Goal: Information Seeking & Learning: Learn about a topic

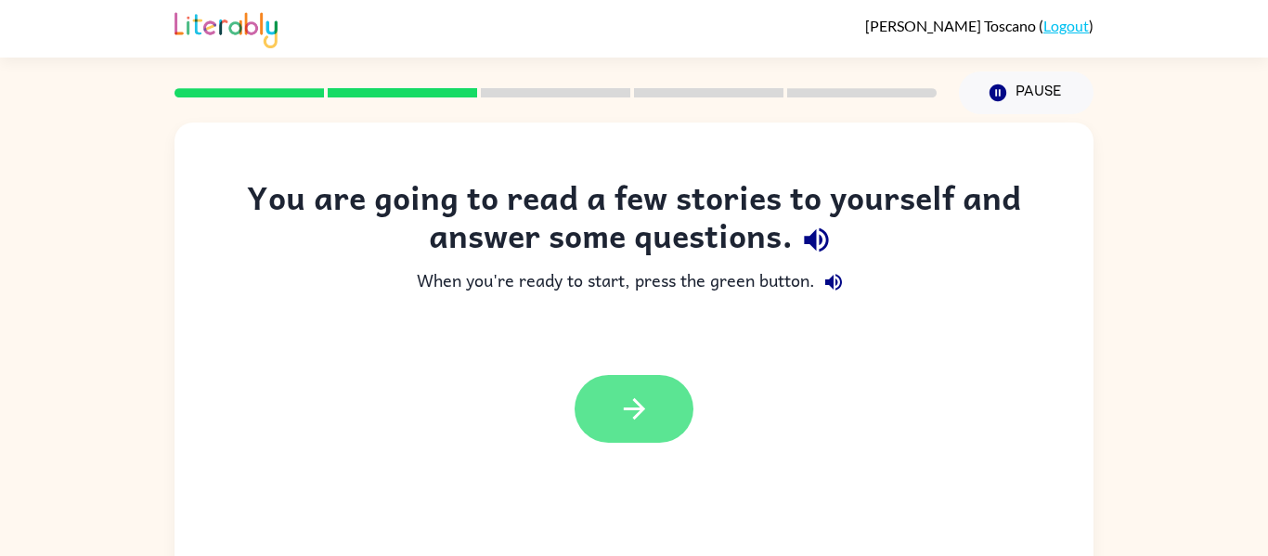
click at [641, 389] on button "button" at bounding box center [634, 409] width 119 height 68
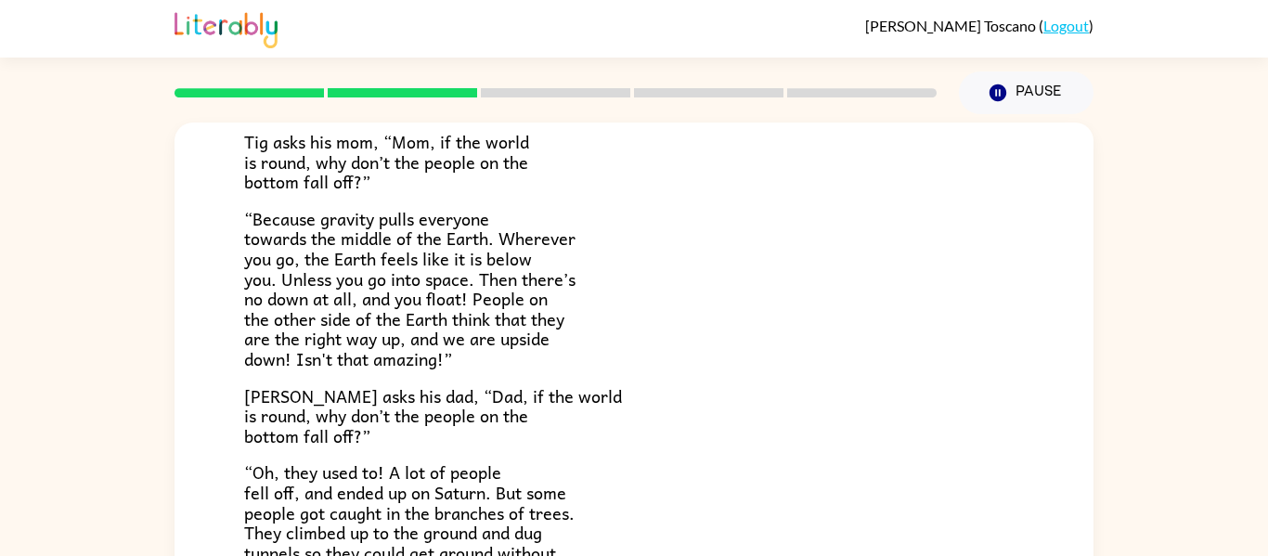
scroll to position [295, 0]
click at [641, 389] on p "[PERSON_NAME] asks his dad, “Dad, if the world is round, why don’t the people o…" at bounding box center [634, 414] width 780 height 60
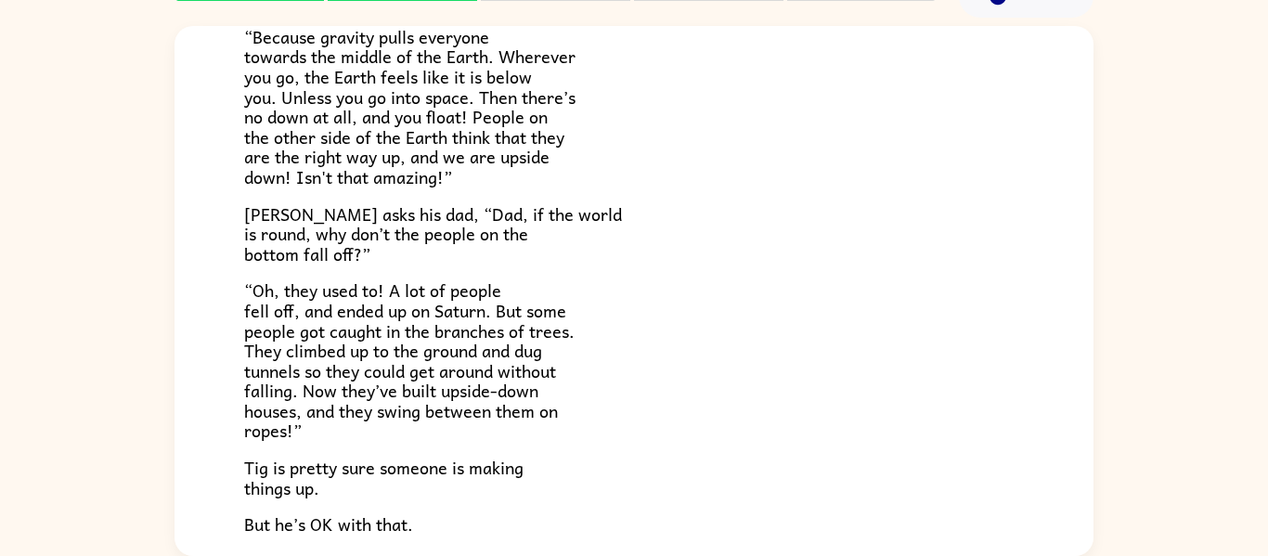
scroll to position [378, 0]
click at [641, 389] on p "“Oh, they used to! A lot of people fell off, and ended up on Saturn. But some p…" at bounding box center [634, 361] width 780 height 161
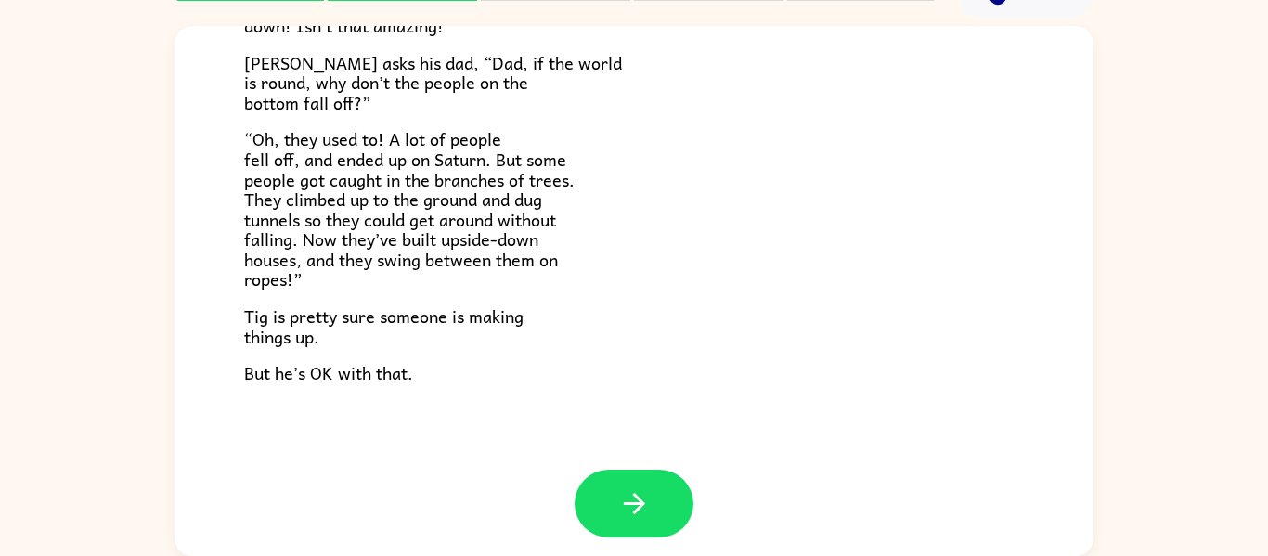
scroll to position [539, 0]
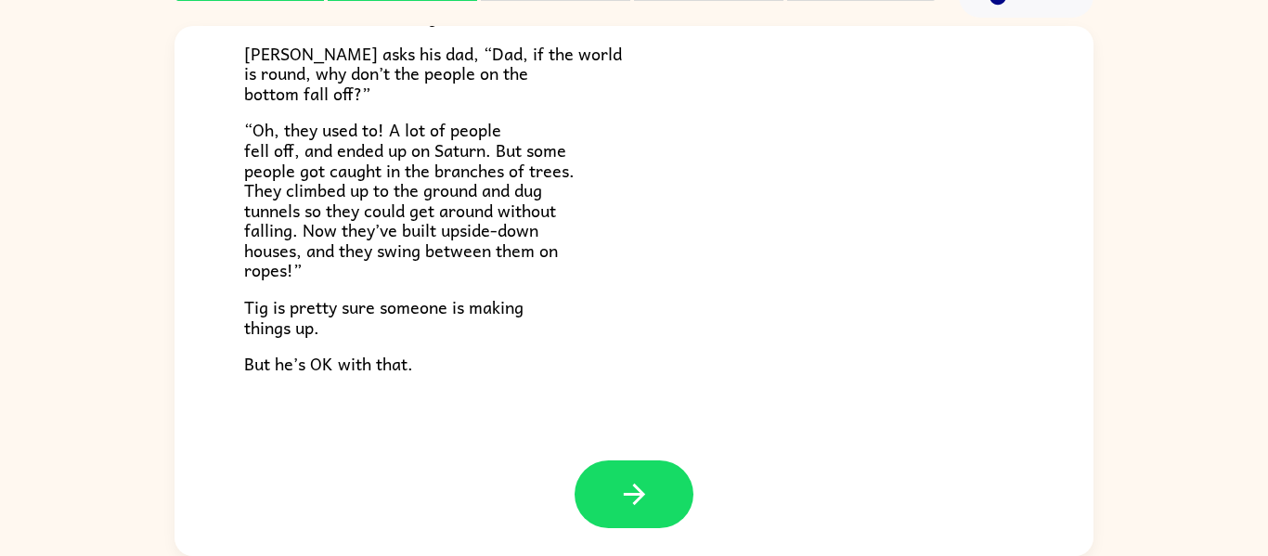
click at [624, 217] on p "“Oh, they used to! A lot of people fell off, and ended up on Saturn. But some p…" at bounding box center [634, 200] width 780 height 161
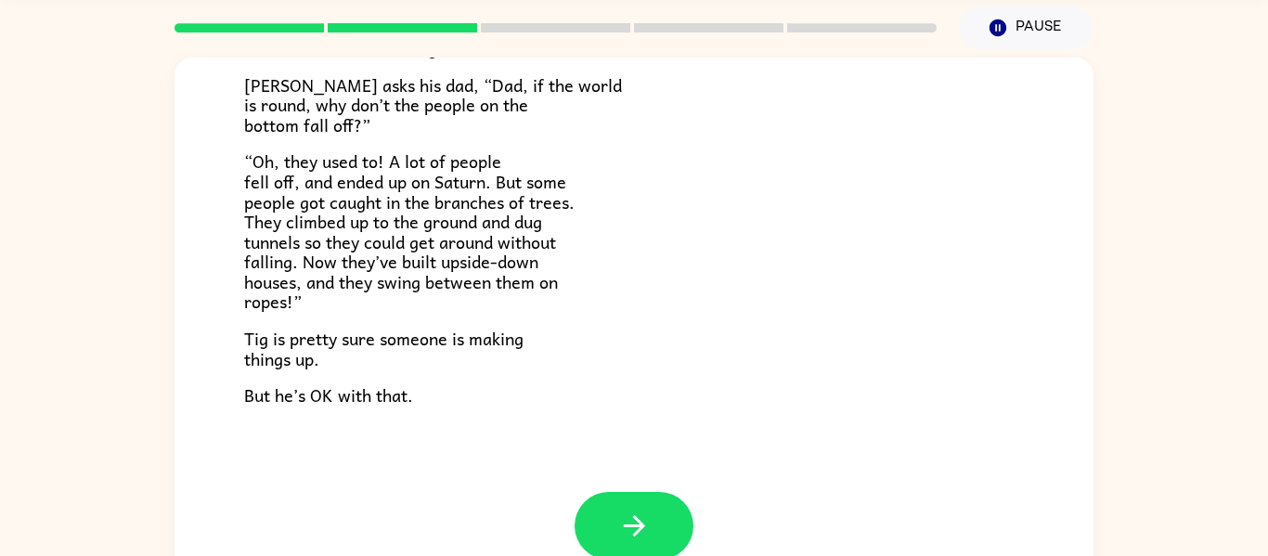
scroll to position [63, 0]
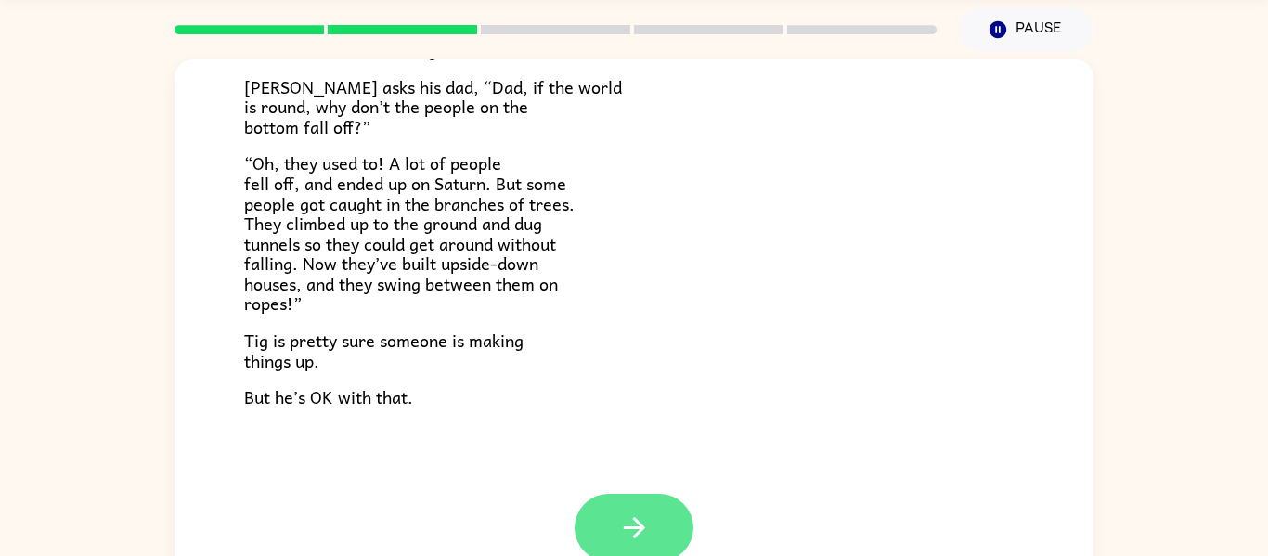
click at [619, 526] on icon "button" at bounding box center [634, 527] width 32 height 32
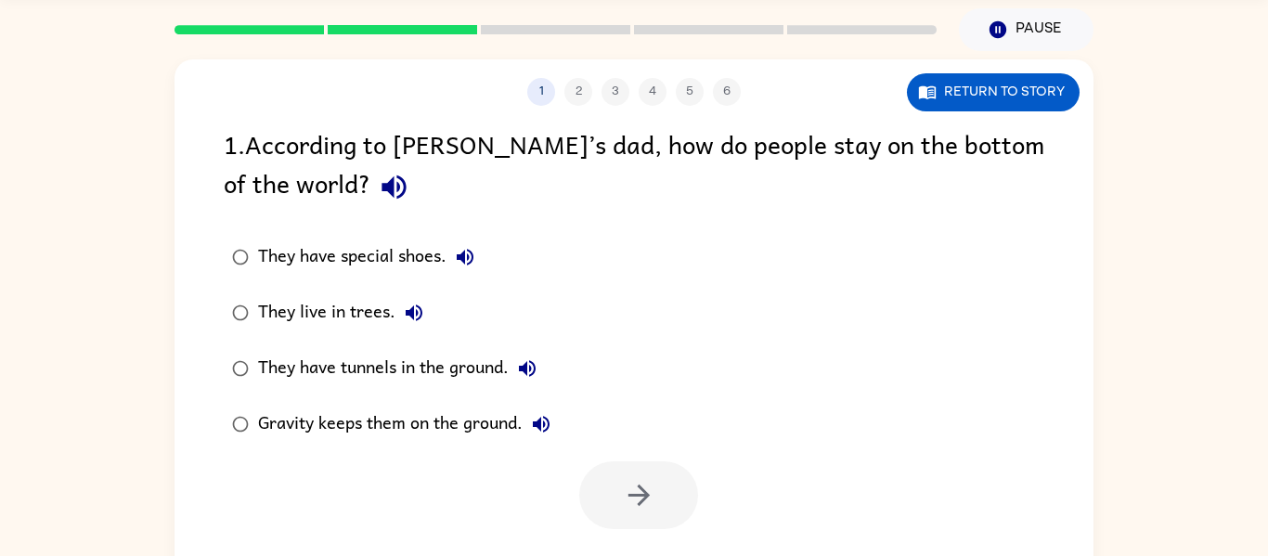
scroll to position [0, 0]
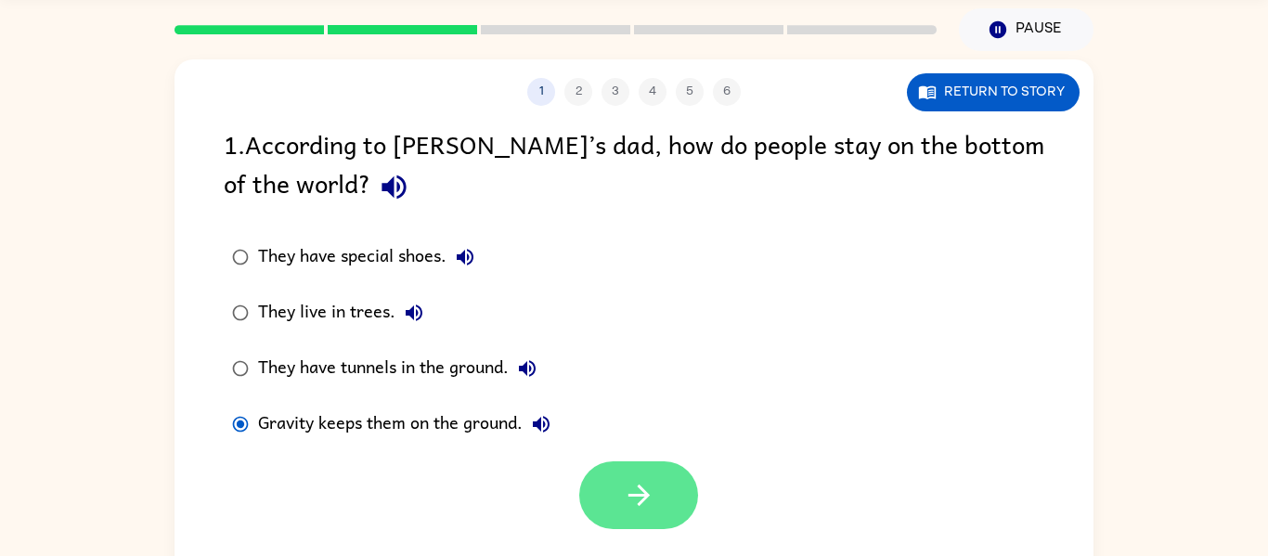
click at [672, 513] on button "button" at bounding box center [638, 495] width 119 height 68
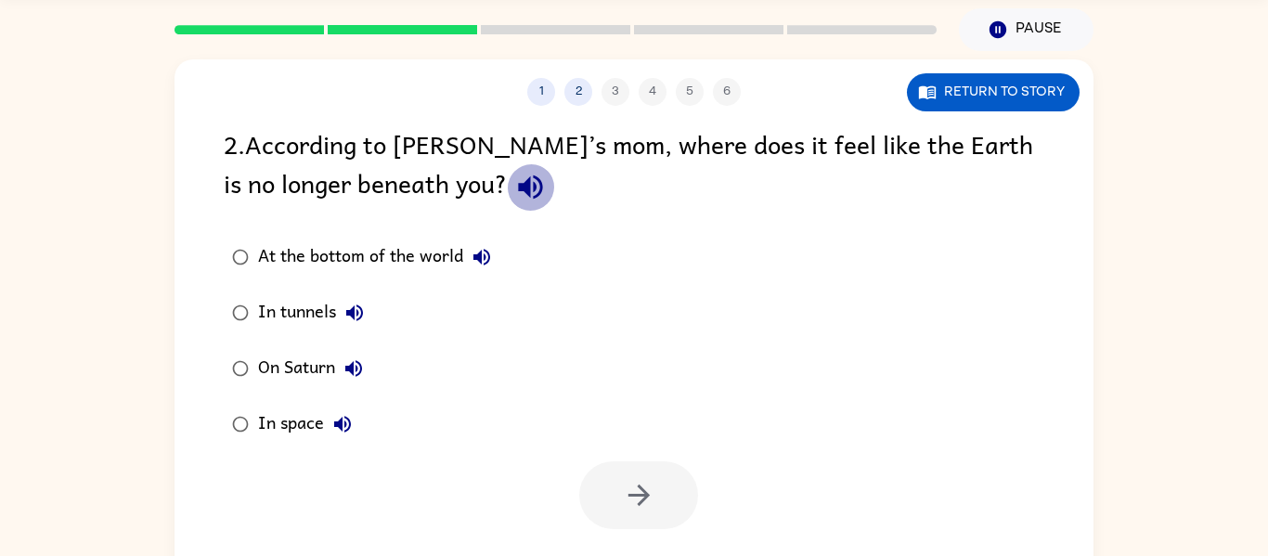
click at [518, 189] on icon "button" at bounding box center [530, 187] width 24 height 24
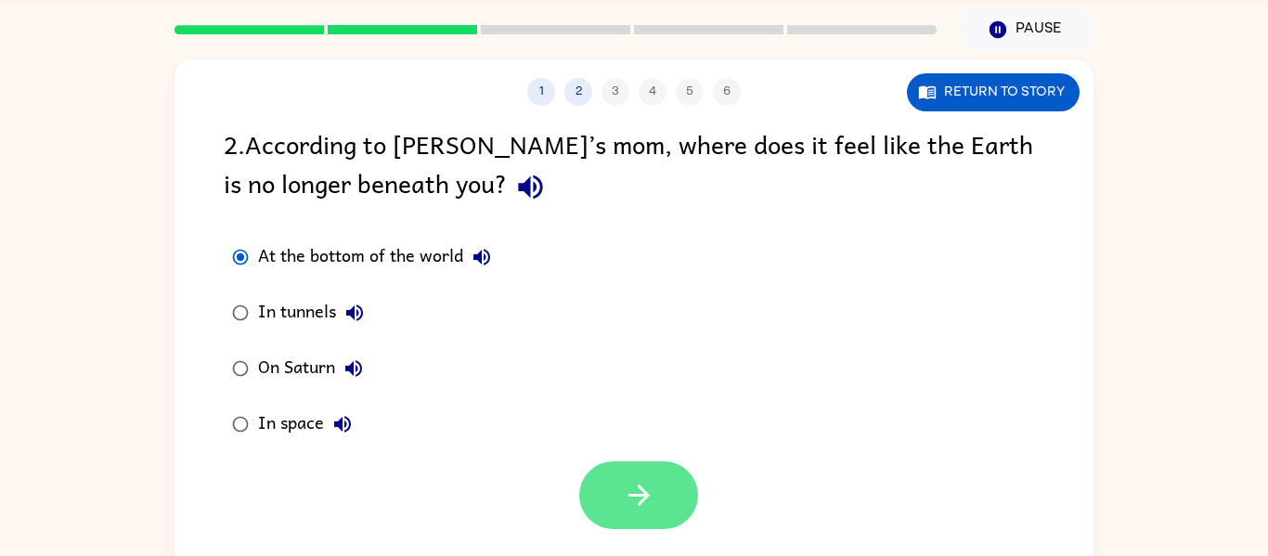
click at [655, 490] on button "button" at bounding box center [638, 495] width 119 height 68
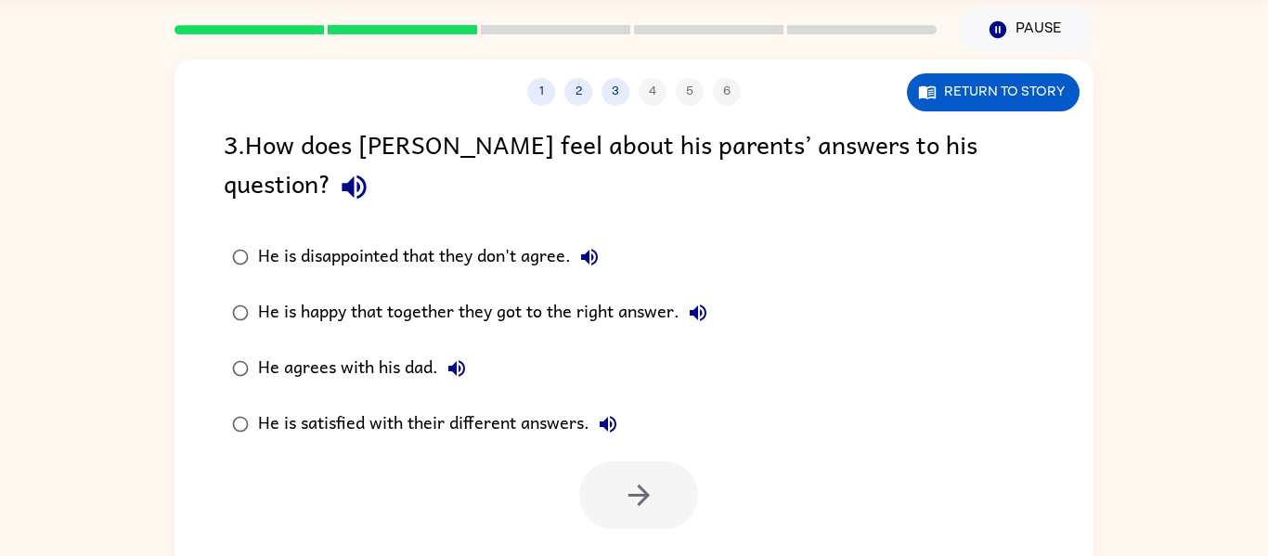
click at [370, 171] on icon "button" at bounding box center [354, 187] width 32 height 32
click at [583, 246] on icon "button" at bounding box center [589, 257] width 22 height 22
click at [704, 302] on icon "button" at bounding box center [698, 313] width 22 height 22
click at [454, 360] on icon "button" at bounding box center [456, 368] width 17 height 17
click at [624, 406] on button "He is satisfied with their different answers." at bounding box center [607, 424] width 37 height 37
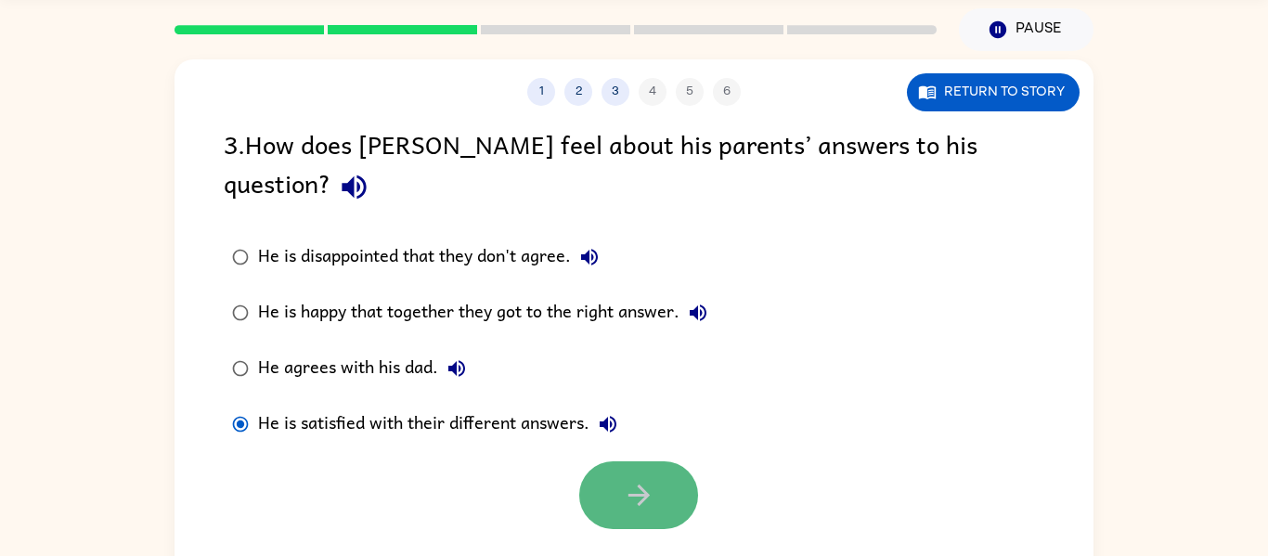
click at [628, 479] on icon "button" at bounding box center [639, 495] width 32 height 32
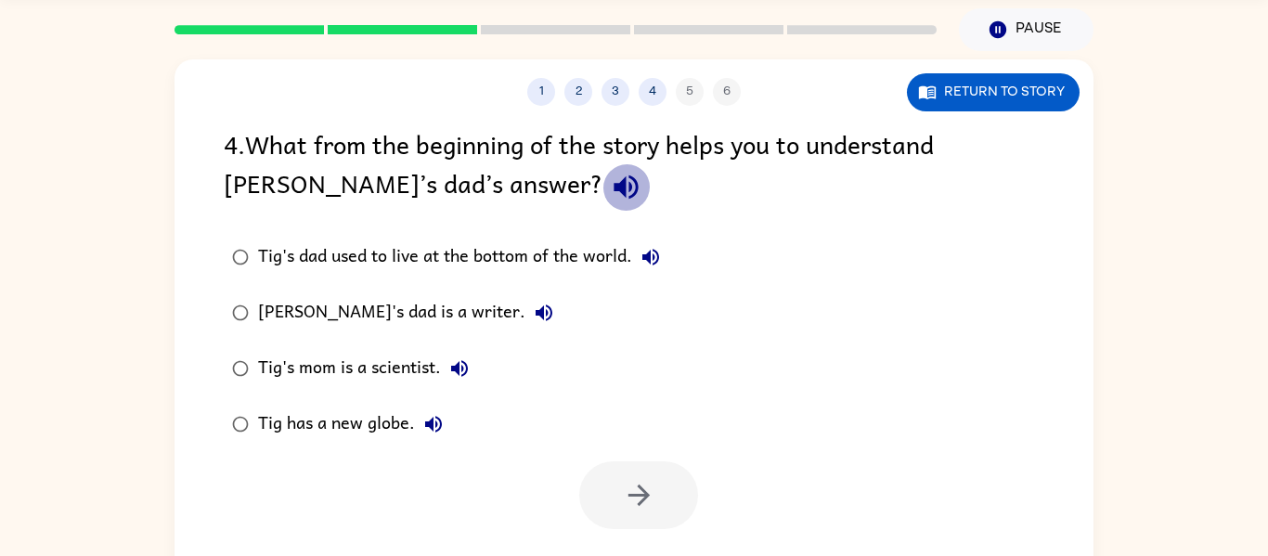
click at [614, 187] on icon "button" at bounding box center [626, 187] width 24 height 24
click at [648, 267] on icon "button" at bounding box center [650, 257] width 22 height 22
click at [536, 312] on icon "button" at bounding box center [544, 312] width 17 height 17
click at [457, 369] on icon "button" at bounding box center [459, 368] width 17 height 17
click at [425, 428] on icon "button" at bounding box center [433, 424] width 22 height 22
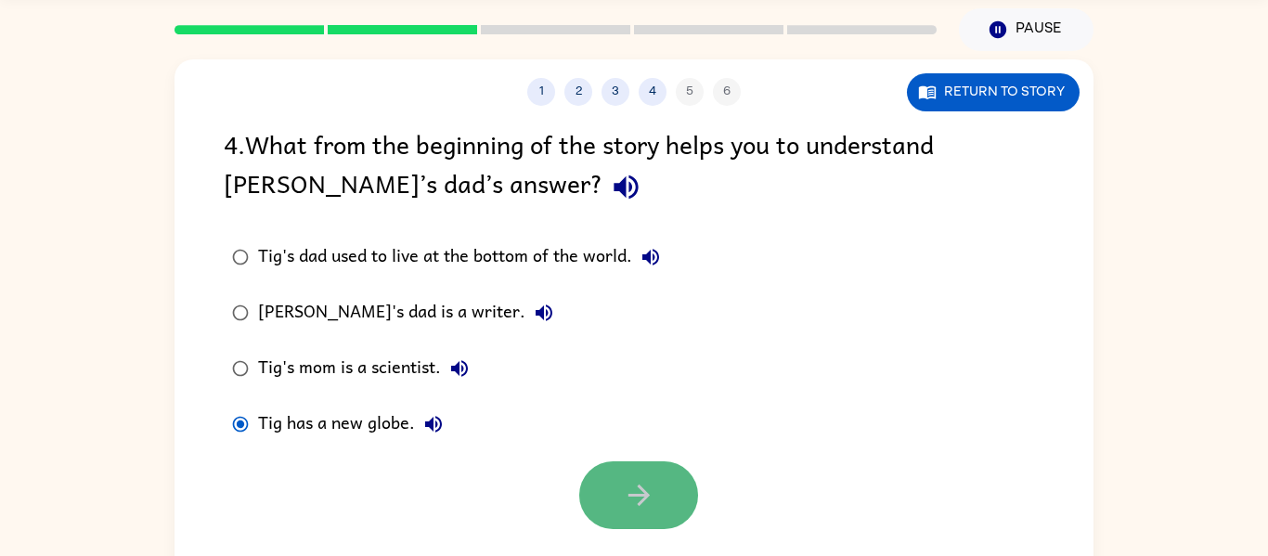
click at [671, 483] on button "button" at bounding box center [638, 495] width 119 height 68
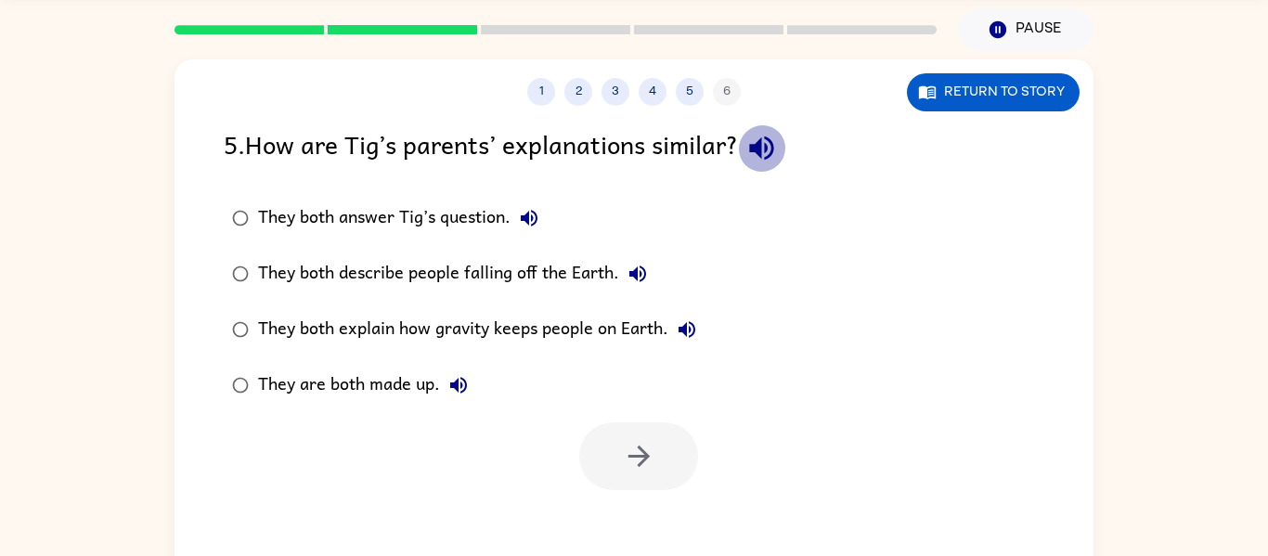
click at [761, 153] on icon "button" at bounding box center [761, 148] width 32 height 32
click at [528, 222] on icon "button" at bounding box center [529, 218] width 17 height 17
click at [640, 273] on icon "button" at bounding box center [637, 273] width 17 height 17
click at [689, 328] on icon "button" at bounding box center [687, 329] width 22 height 22
click at [456, 387] on icon "button" at bounding box center [458, 385] width 17 height 17
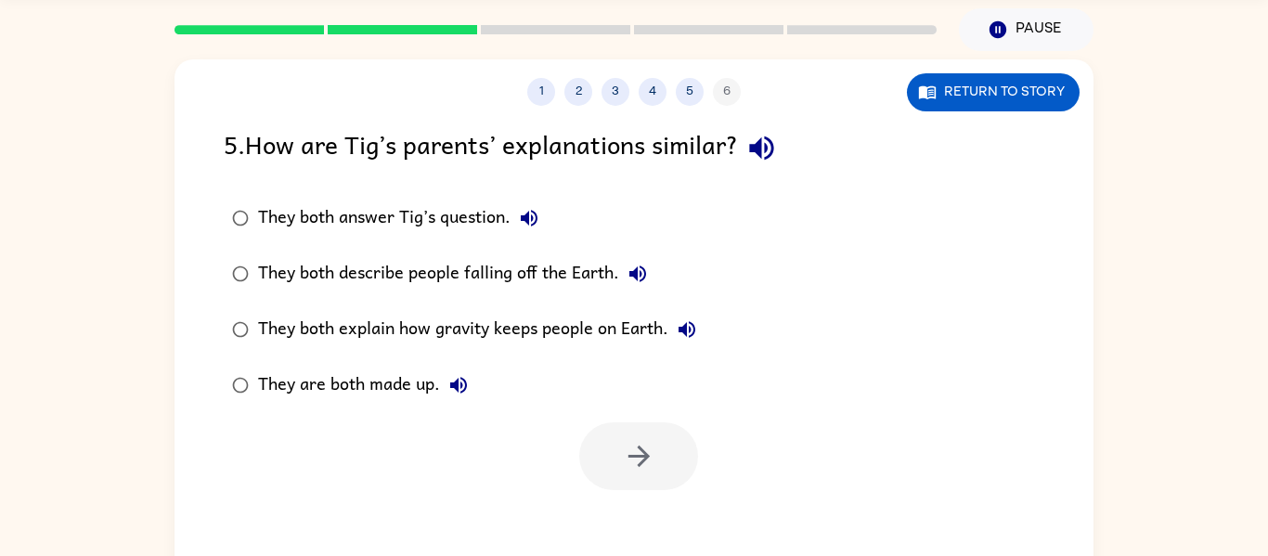
click at [382, 216] on div "They both answer Tig’s question." at bounding box center [403, 218] width 290 height 37
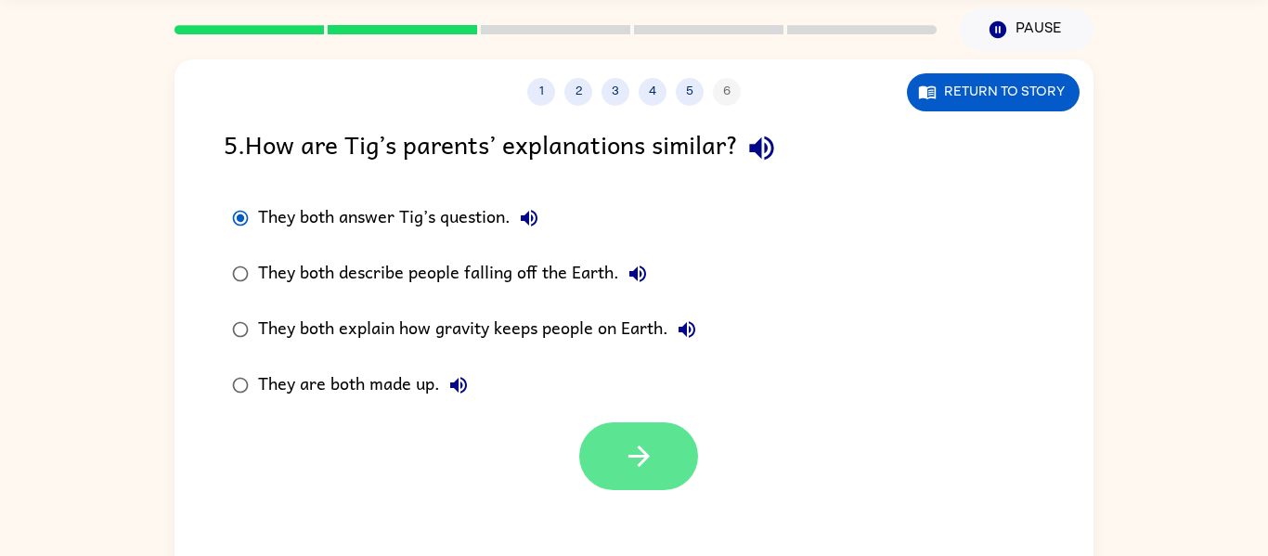
click at [641, 460] on icon "button" at bounding box center [637, 456] width 21 height 21
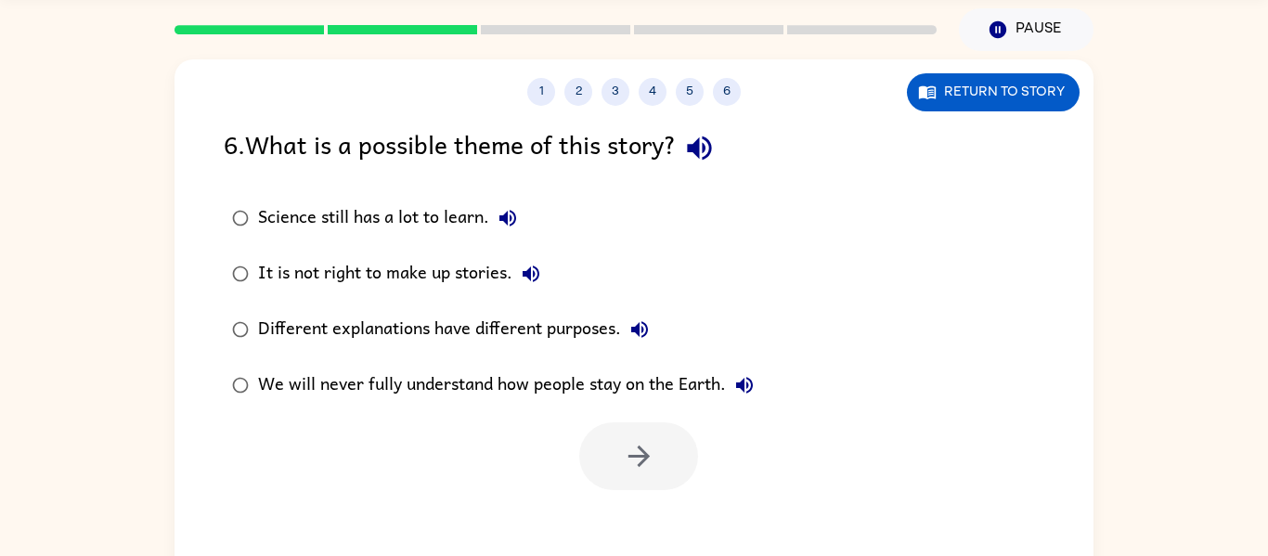
click at [704, 151] on icon "button" at bounding box center [699, 148] width 24 height 24
click at [503, 226] on icon "button" at bounding box center [508, 218] width 22 height 22
click at [546, 281] on button "It is not right to make up stories." at bounding box center [530, 273] width 37 height 37
click at [633, 333] on icon "button" at bounding box center [639, 329] width 22 height 22
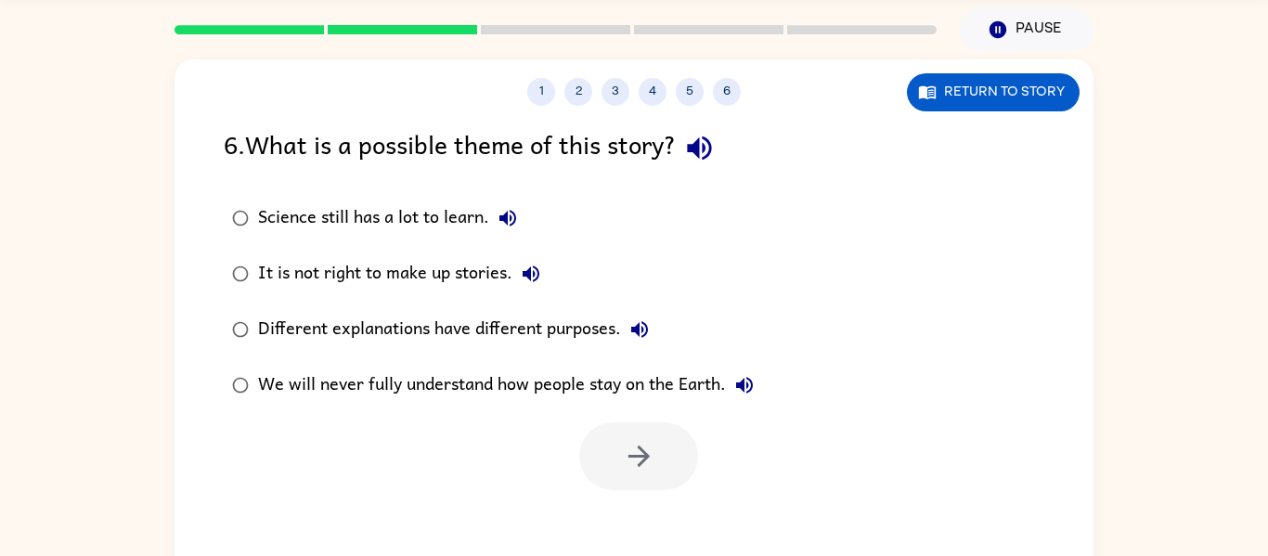
click at [633, 333] on icon "button" at bounding box center [639, 329] width 22 height 22
click at [746, 382] on icon "button" at bounding box center [744, 385] width 17 height 17
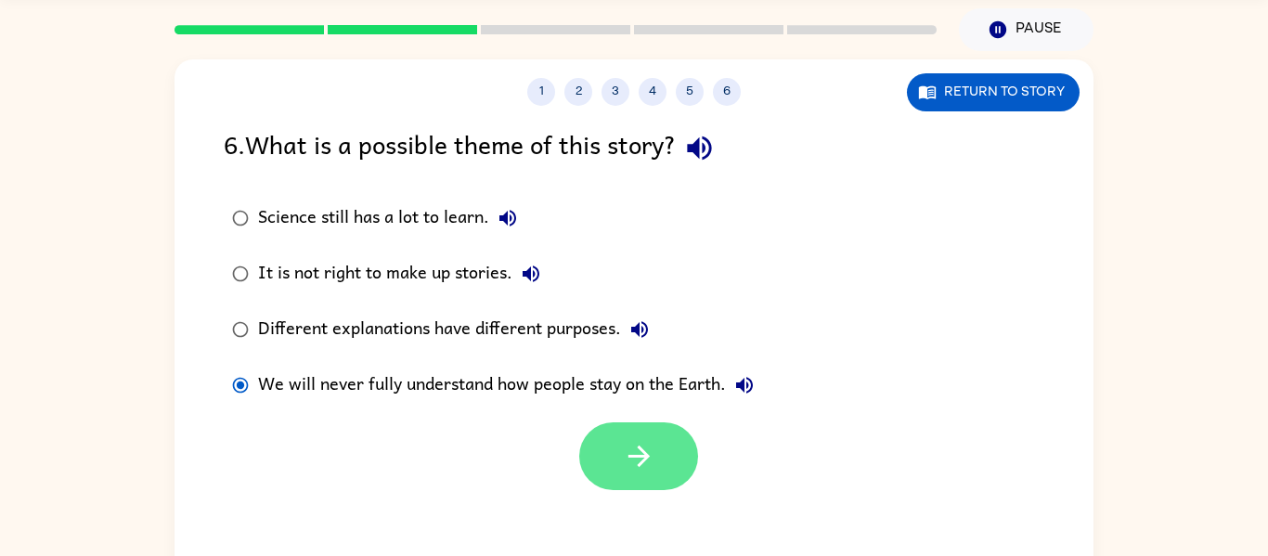
click at [655, 458] on button "button" at bounding box center [638, 456] width 119 height 68
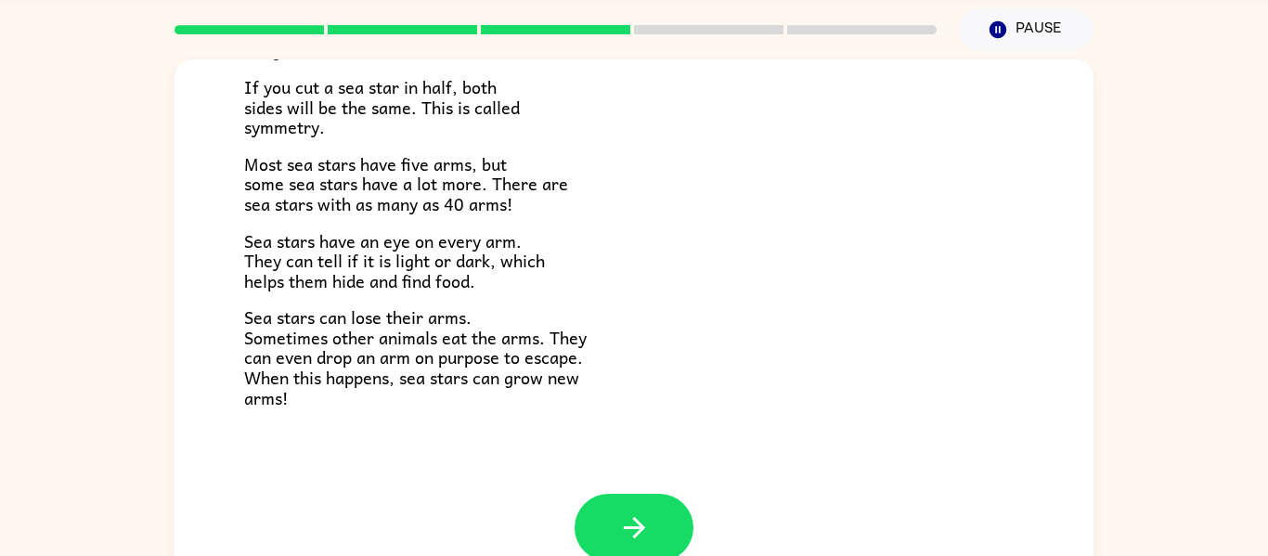
scroll to position [531, 0]
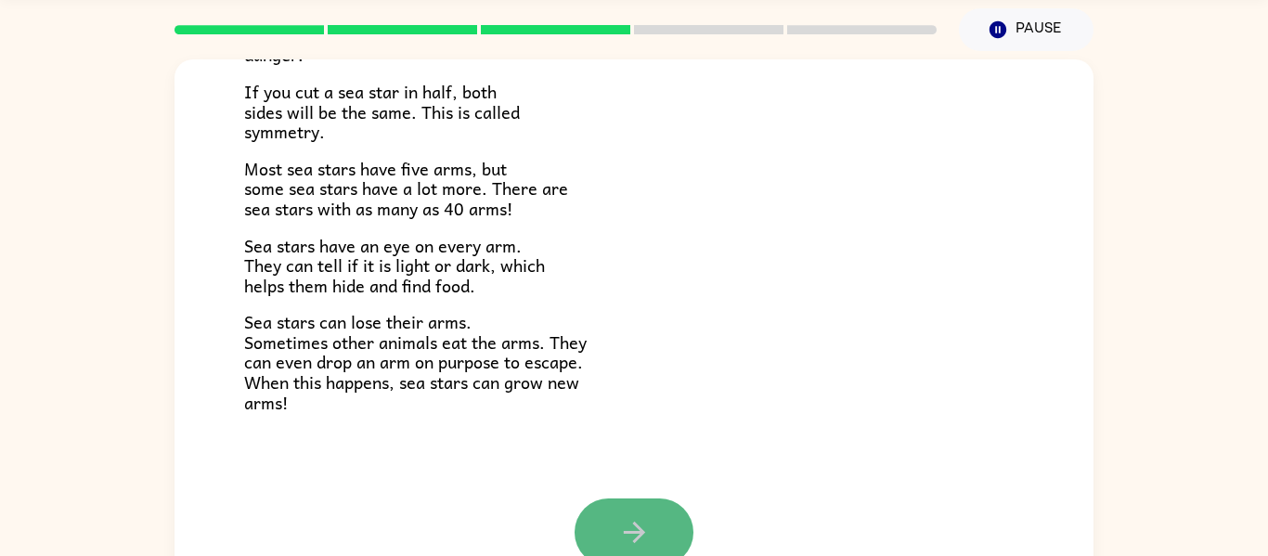
click at [647, 533] on icon "button" at bounding box center [634, 532] width 32 height 32
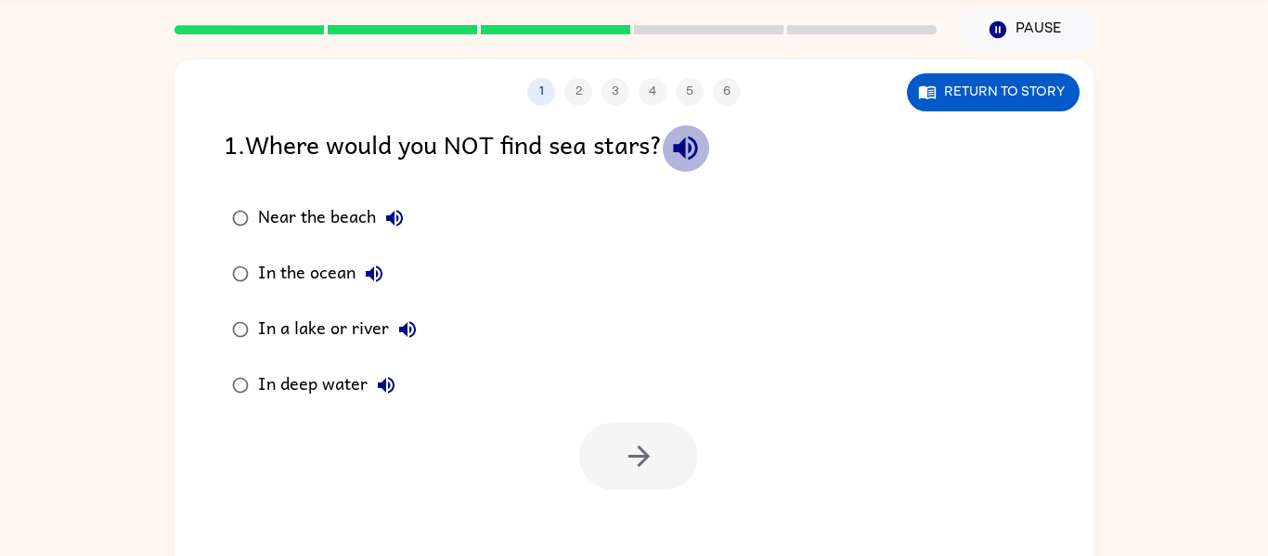
click at [690, 148] on icon "button" at bounding box center [685, 148] width 24 height 24
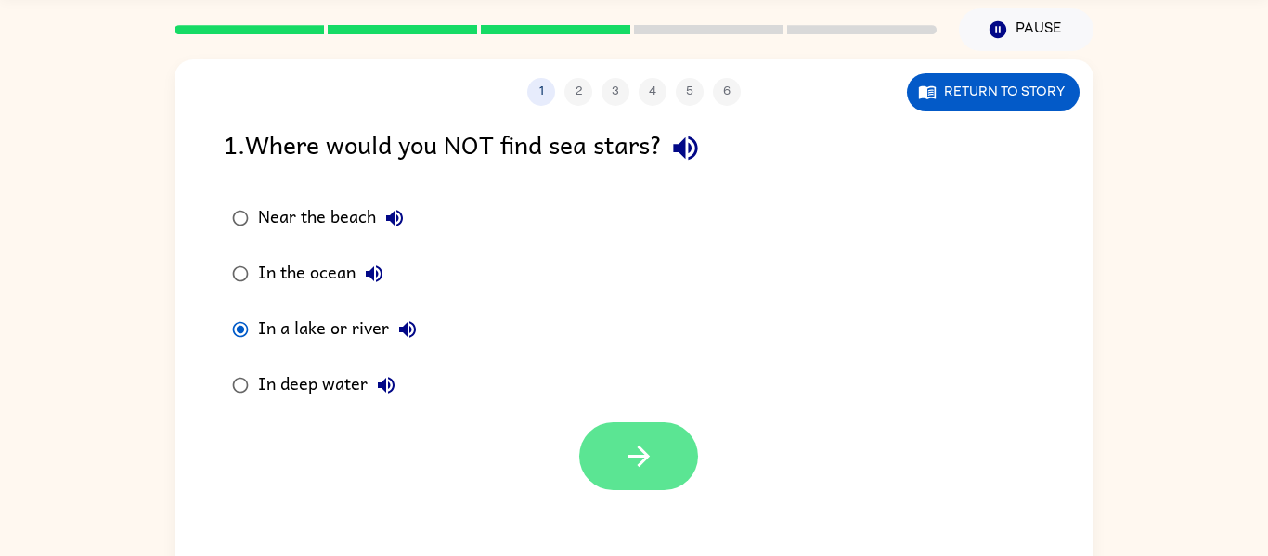
click at [644, 459] on icon "button" at bounding box center [637, 456] width 21 height 21
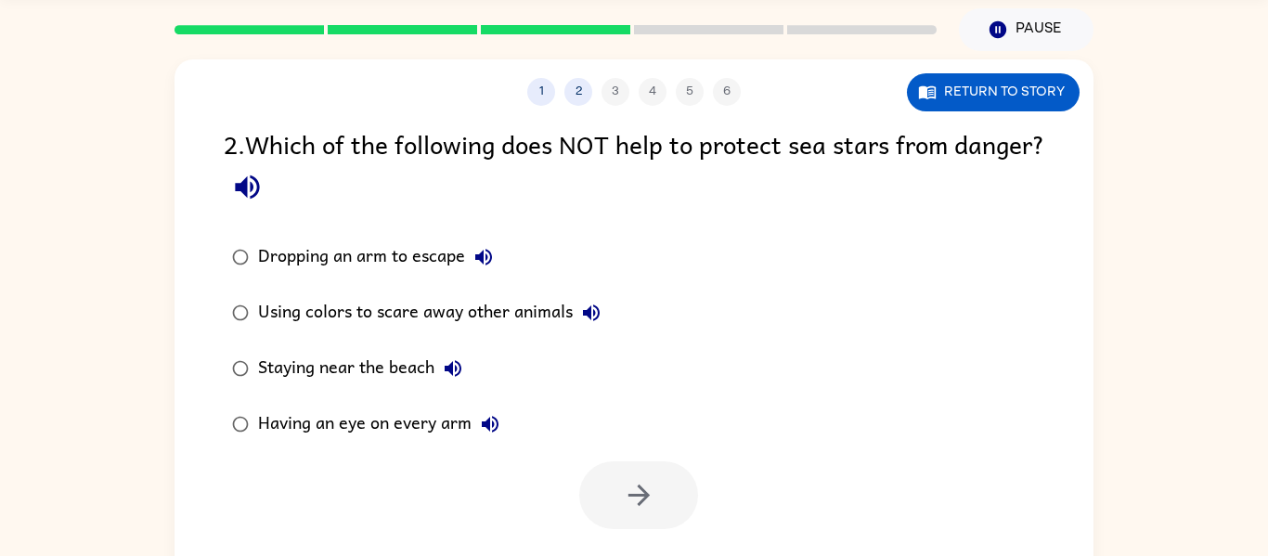
click at [311, 184] on div "2 . Which of the following does NOT help to protect sea stars from danger?" at bounding box center [634, 167] width 820 height 86
click at [259, 189] on icon "button" at bounding box center [247, 187] width 24 height 24
click at [487, 253] on icon "button" at bounding box center [483, 257] width 22 height 22
click at [600, 325] on button "Using colors to scare away other animals" at bounding box center [591, 312] width 37 height 37
click at [453, 376] on icon "button" at bounding box center [453, 368] width 22 height 22
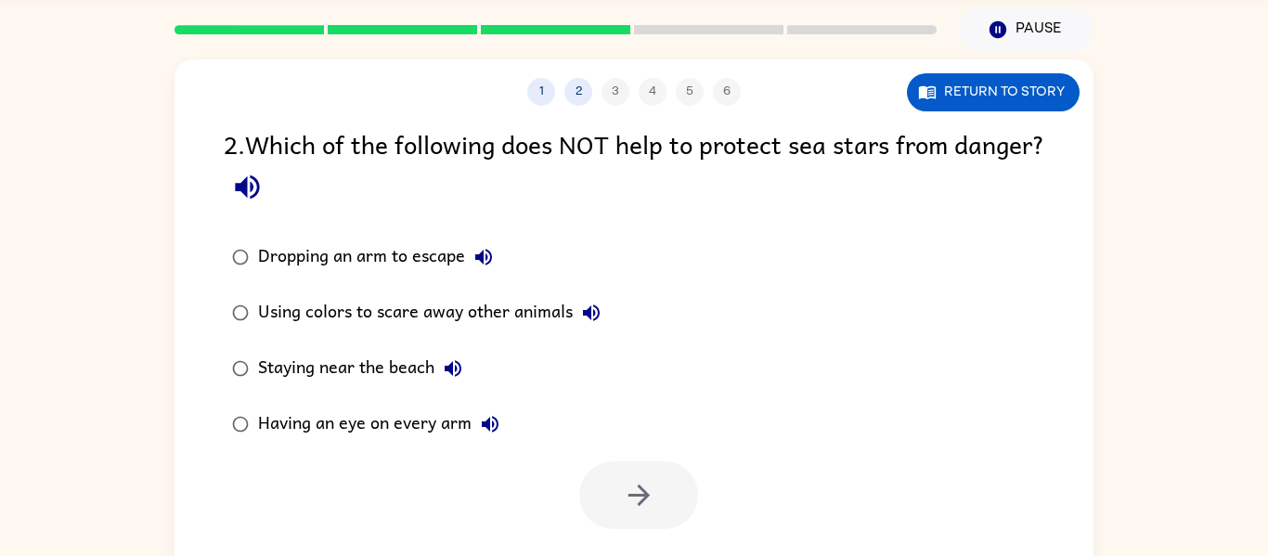
click at [493, 428] on icon "button" at bounding box center [490, 424] width 22 height 22
click at [451, 372] on icon "button" at bounding box center [453, 368] width 17 height 17
click at [416, 365] on div "Staying near the beach" at bounding box center [364, 368] width 213 height 37
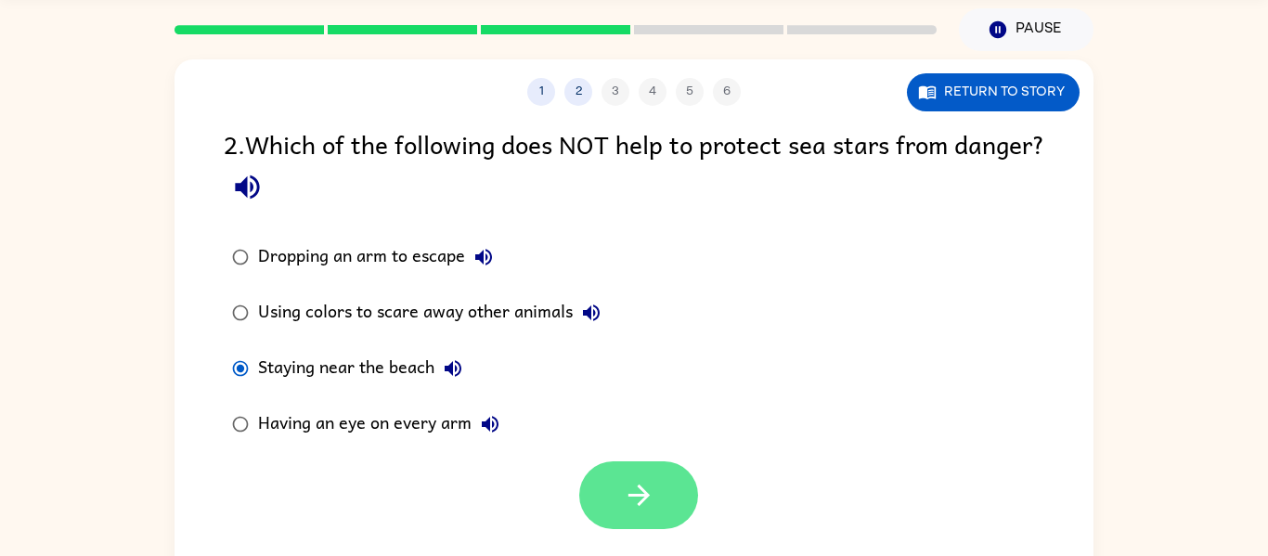
click at [612, 500] on button "button" at bounding box center [638, 495] width 119 height 68
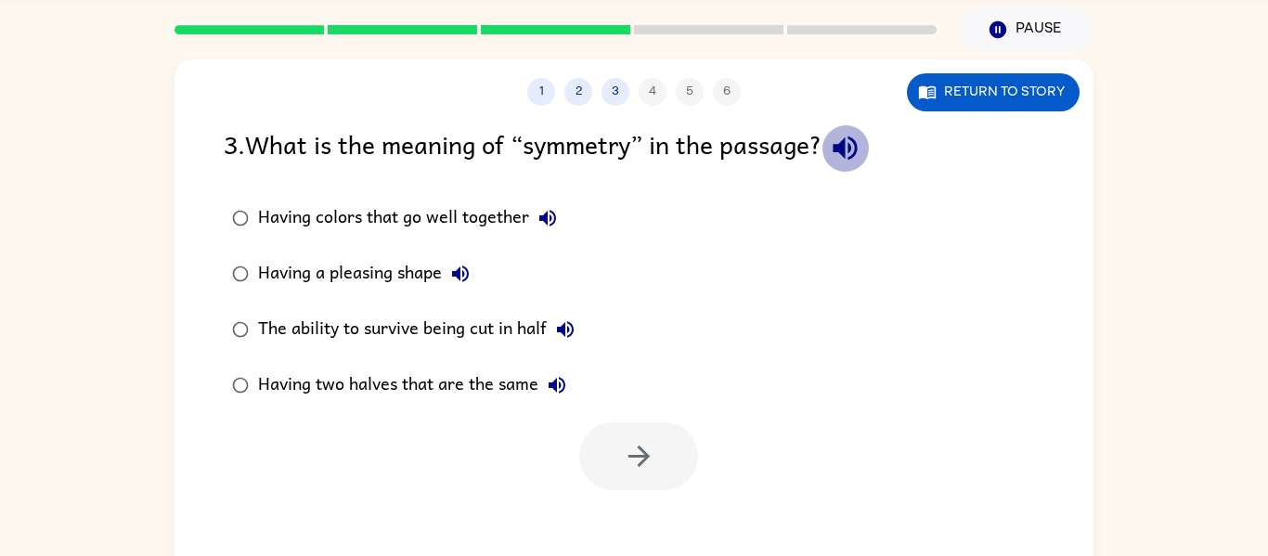
click at [850, 146] on icon "button" at bounding box center [845, 148] width 24 height 24
click at [850, 141] on icon "button" at bounding box center [845, 148] width 24 height 24
click at [850, 144] on icon "button" at bounding box center [845, 148] width 24 height 24
click at [539, 219] on icon "button" at bounding box center [547, 218] width 17 height 17
click at [456, 270] on icon "button" at bounding box center [460, 274] width 22 height 22
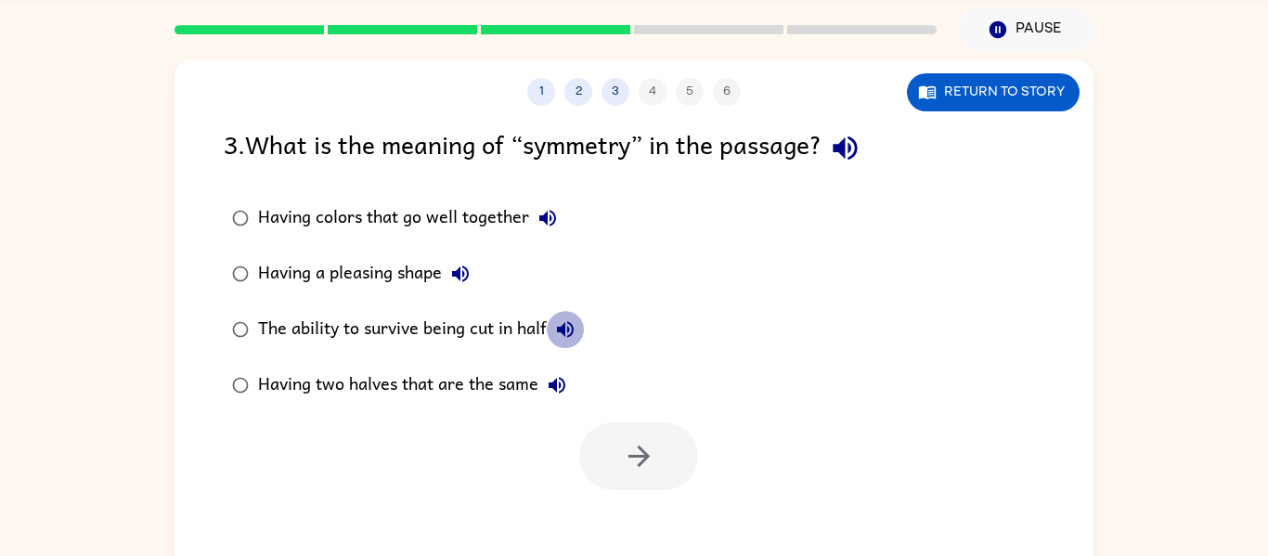
click at [568, 330] on icon "button" at bounding box center [565, 329] width 22 height 22
click at [557, 379] on icon "button" at bounding box center [557, 385] width 22 height 22
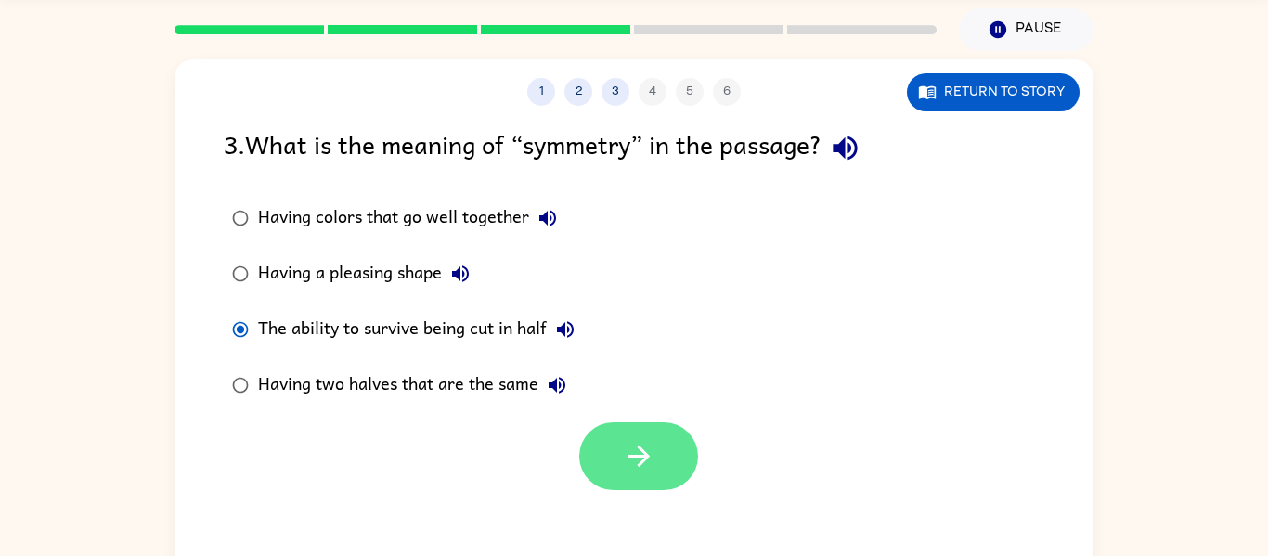
click at [618, 459] on button "button" at bounding box center [638, 456] width 119 height 68
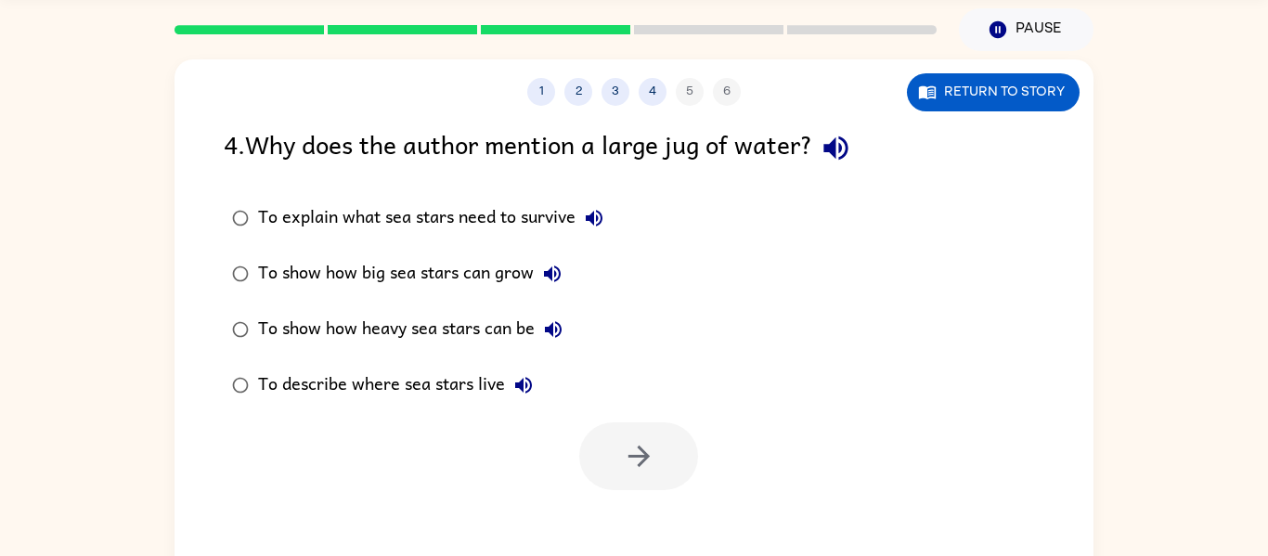
click at [851, 145] on icon "button" at bounding box center [836, 148] width 32 height 32
click at [591, 221] on icon "button" at bounding box center [594, 218] width 17 height 17
click at [551, 277] on icon "button" at bounding box center [552, 273] width 17 height 17
click at [560, 328] on icon "button" at bounding box center [553, 329] width 22 height 22
click at [521, 385] on icon "button" at bounding box center [523, 385] width 17 height 17
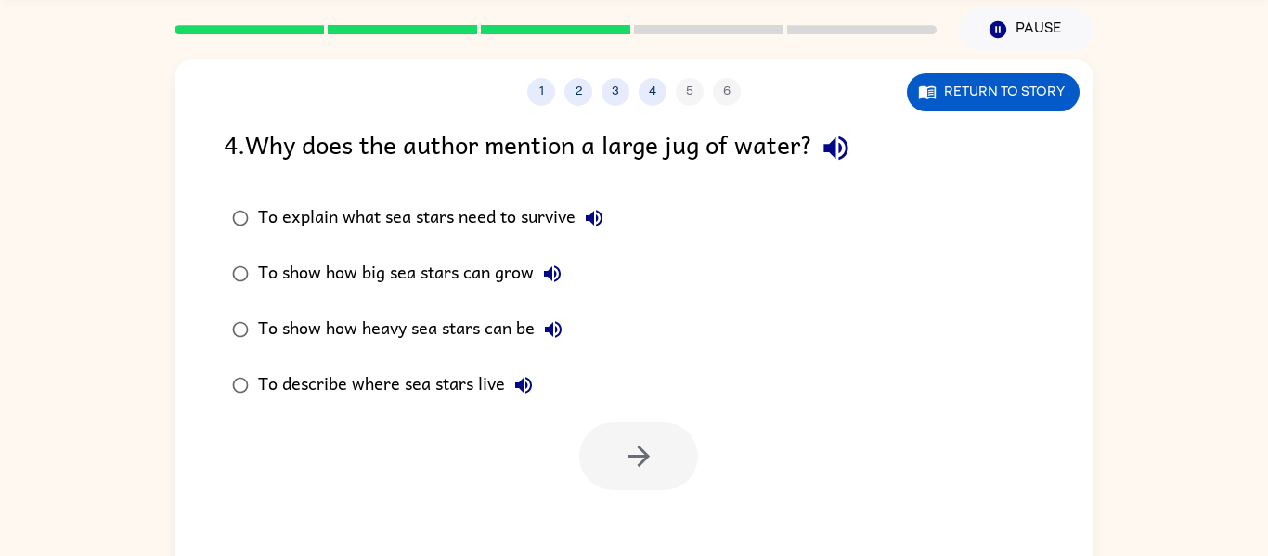
click at [329, 283] on div "To show how big sea stars can grow" at bounding box center [414, 273] width 313 height 37
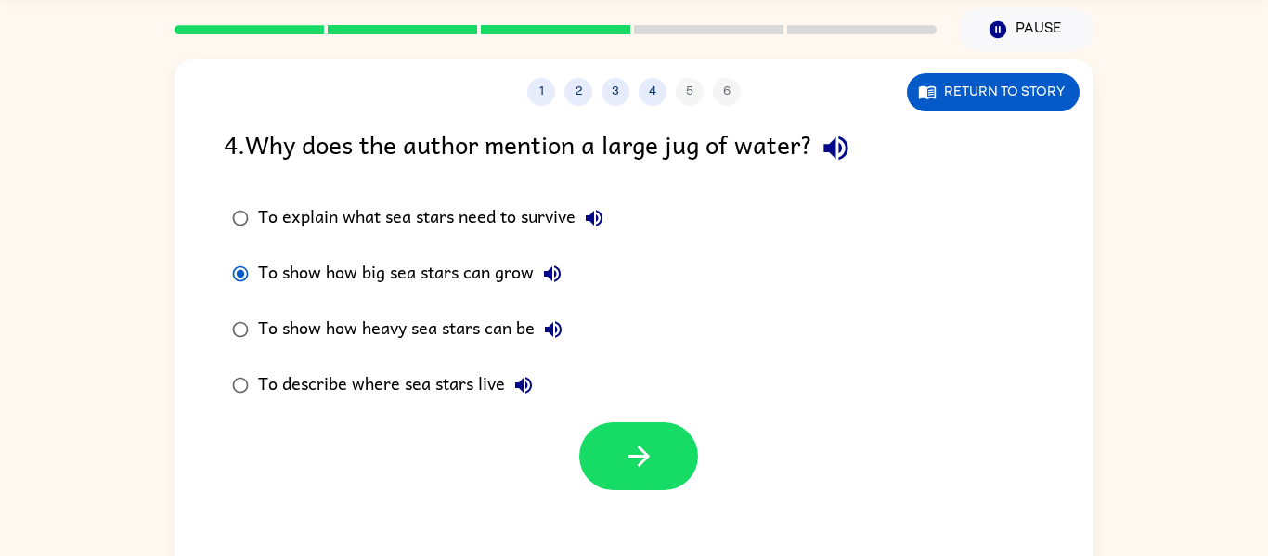
click at [487, 330] on div "To show how heavy sea stars can be" at bounding box center [415, 329] width 314 height 37
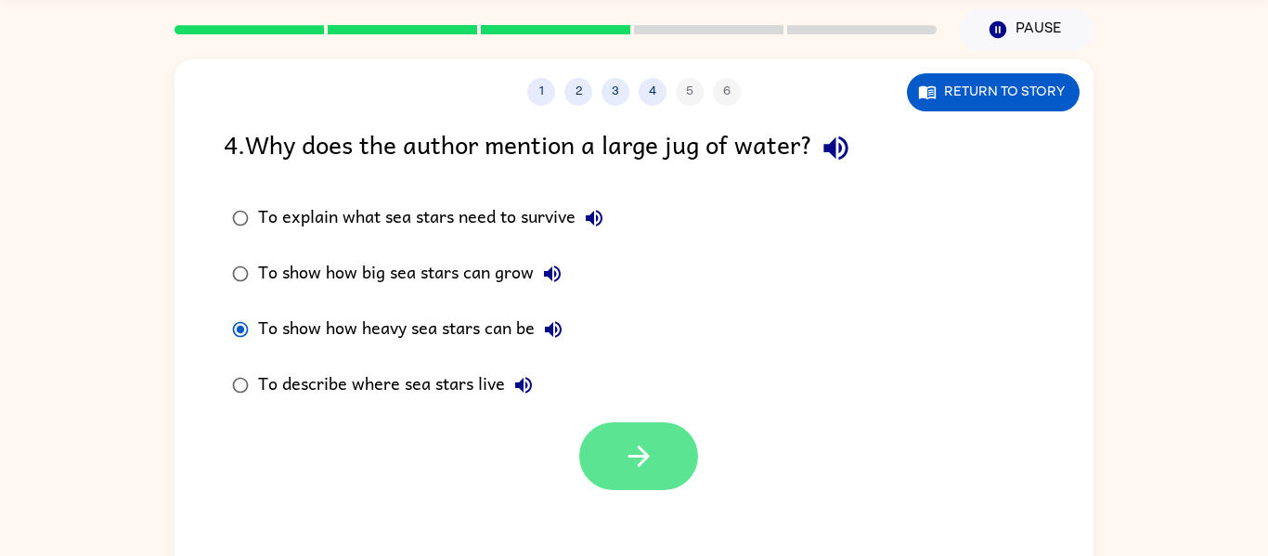
click at [647, 470] on icon "button" at bounding box center [639, 456] width 32 height 32
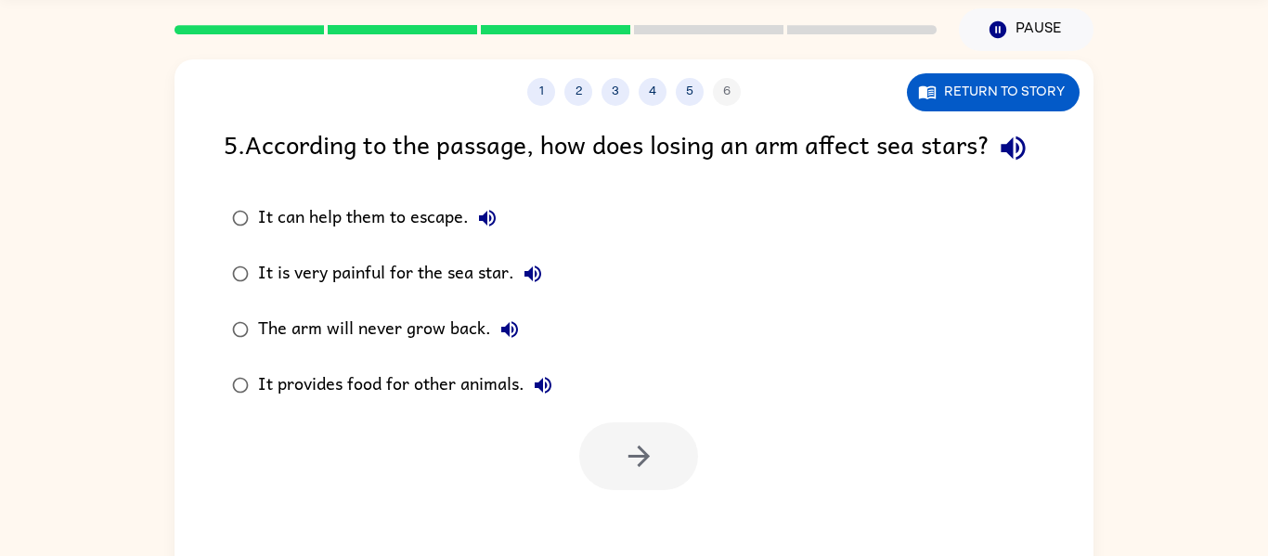
click at [1001, 161] on icon "button" at bounding box center [1013, 148] width 24 height 24
click at [533, 172] on div "5 . According to the passage, how does losing an arm affect sea stars?" at bounding box center [634, 147] width 820 height 47
click at [488, 229] on icon "button" at bounding box center [487, 218] width 22 height 22
click at [527, 285] on icon "button" at bounding box center [533, 274] width 22 height 22
click at [503, 338] on icon "button" at bounding box center [509, 329] width 17 height 17
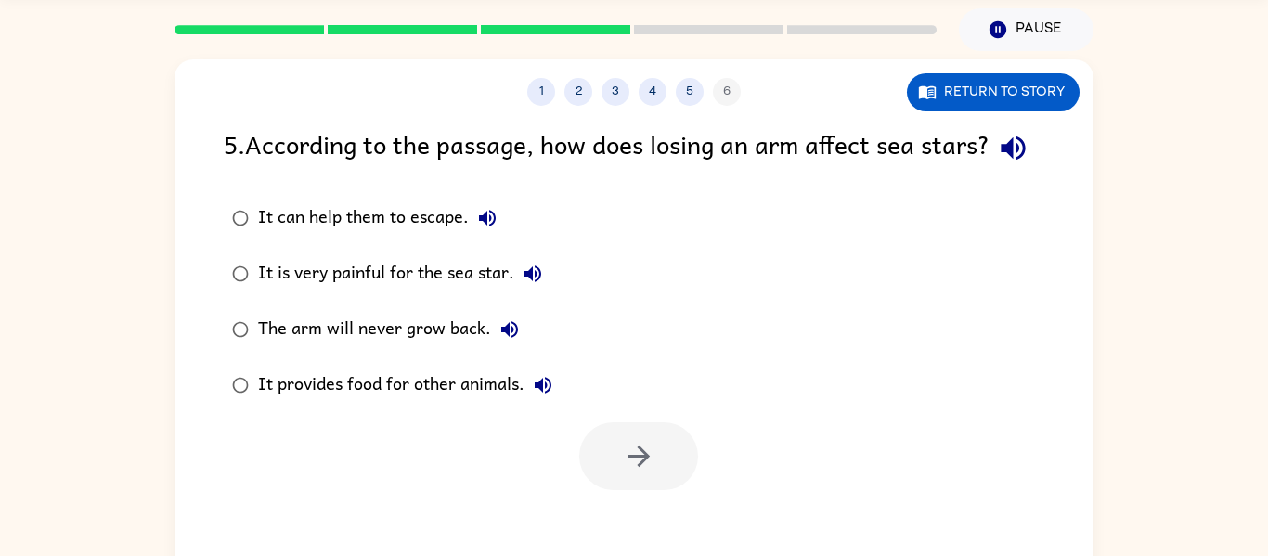
click at [503, 338] on icon "button" at bounding box center [509, 329] width 17 height 17
click at [504, 338] on icon "button" at bounding box center [509, 329] width 17 height 17
click at [549, 394] on icon "button" at bounding box center [543, 385] width 17 height 17
click at [437, 404] on div "It provides food for other animals." at bounding box center [410, 385] width 304 height 37
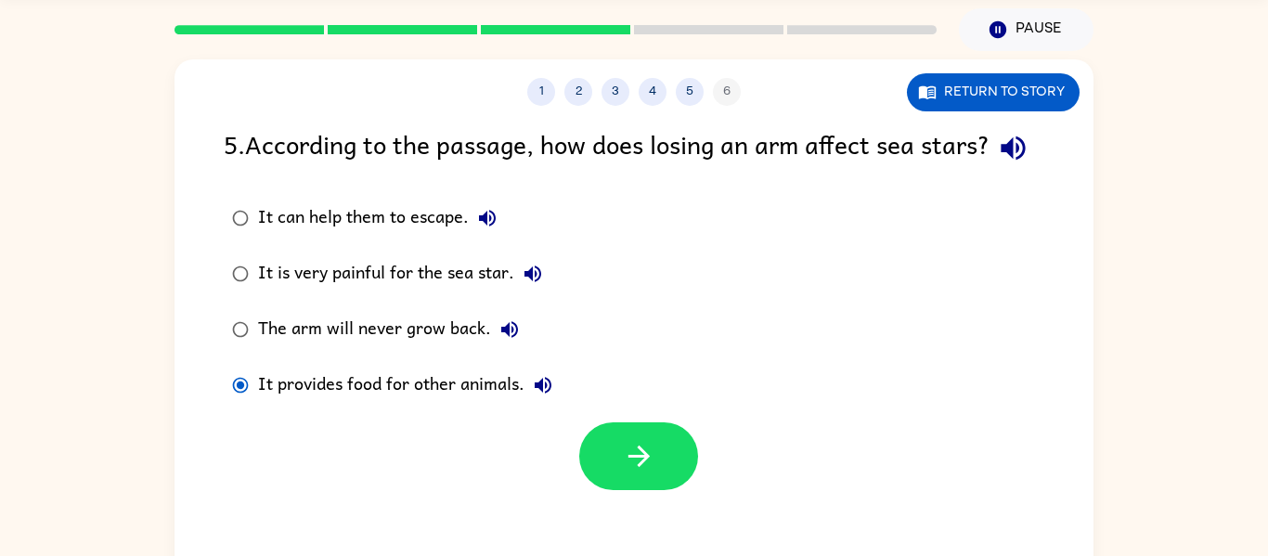
click at [273, 237] on div "It can help them to escape." at bounding box center [382, 218] width 248 height 37
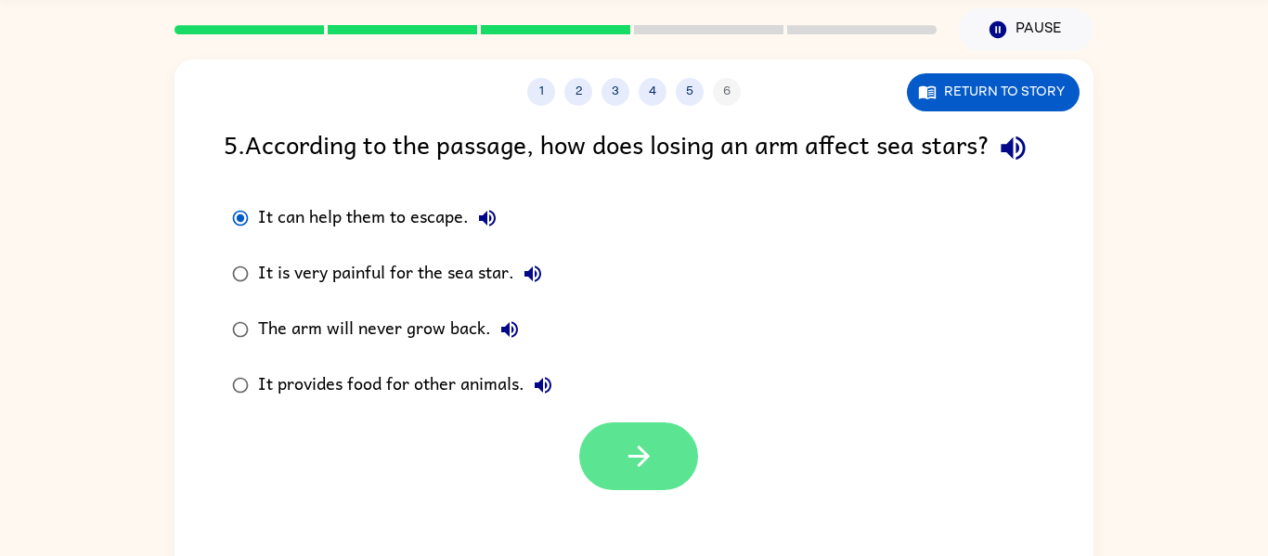
click at [643, 474] on button "button" at bounding box center [638, 456] width 119 height 68
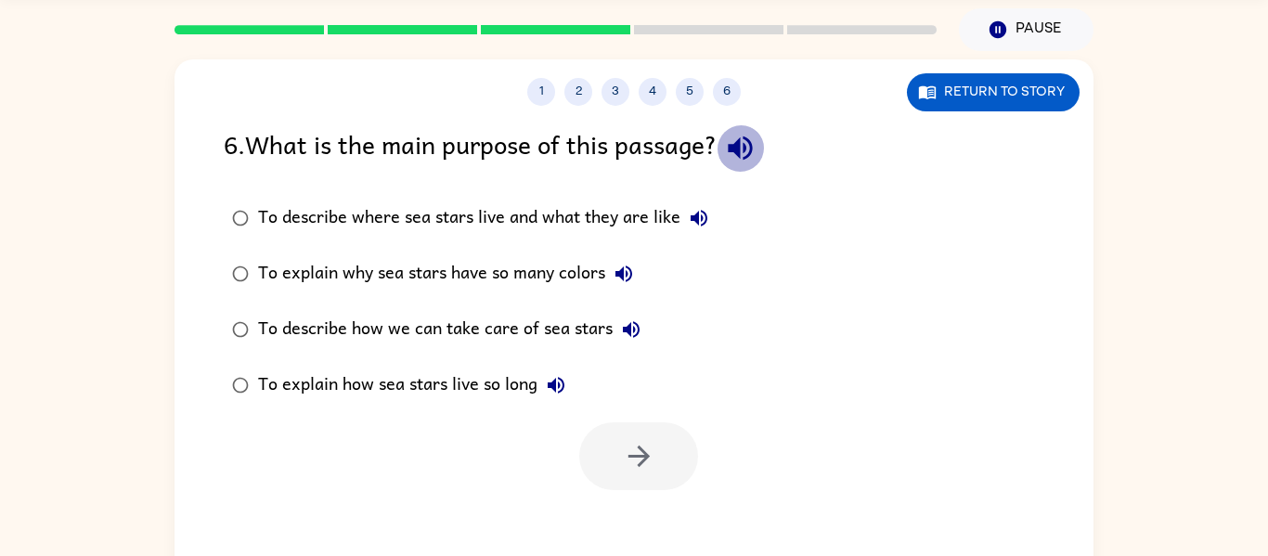
click at [756, 146] on icon "button" at bounding box center [740, 148] width 32 height 32
click at [699, 220] on icon "button" at bounding box center [699, 218] width 22 height 22
click at [631, 279] on icon "button" at bounding box center [623, 273] width 17 height 17
click at [637, 331] on icon "button" at bounding box center [631, 329] width 17 height 17
click at [566, 388] on icon "button" at bounding box center [556, 385] width 22 height 22
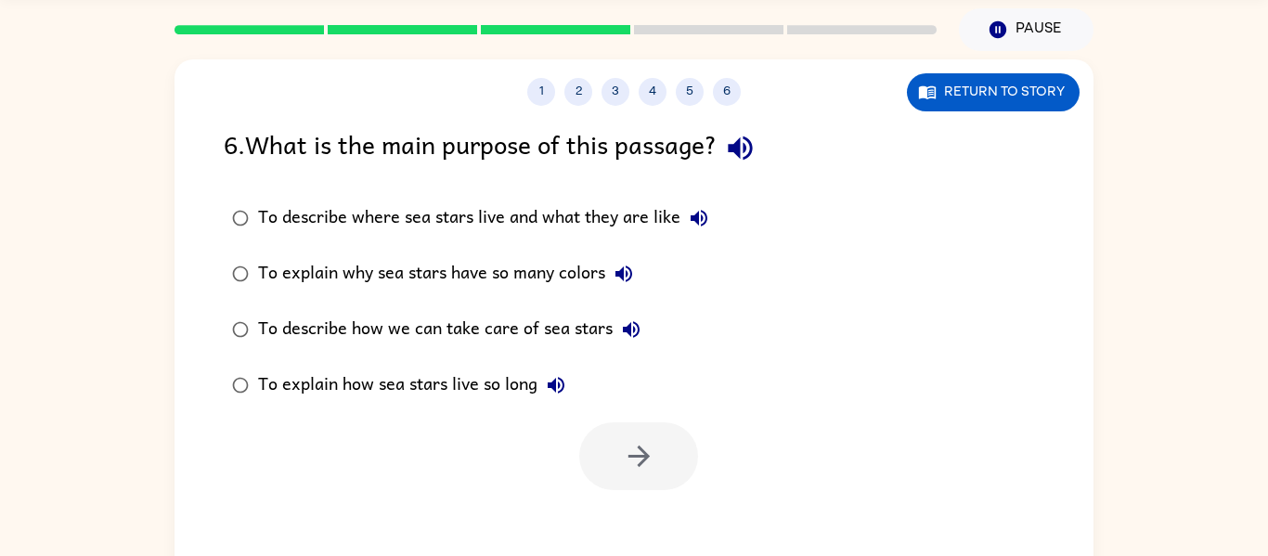
click at [318, 367] on div "To explain how sea stars live so long" at bounding box center [416, 385] width 317 height 37
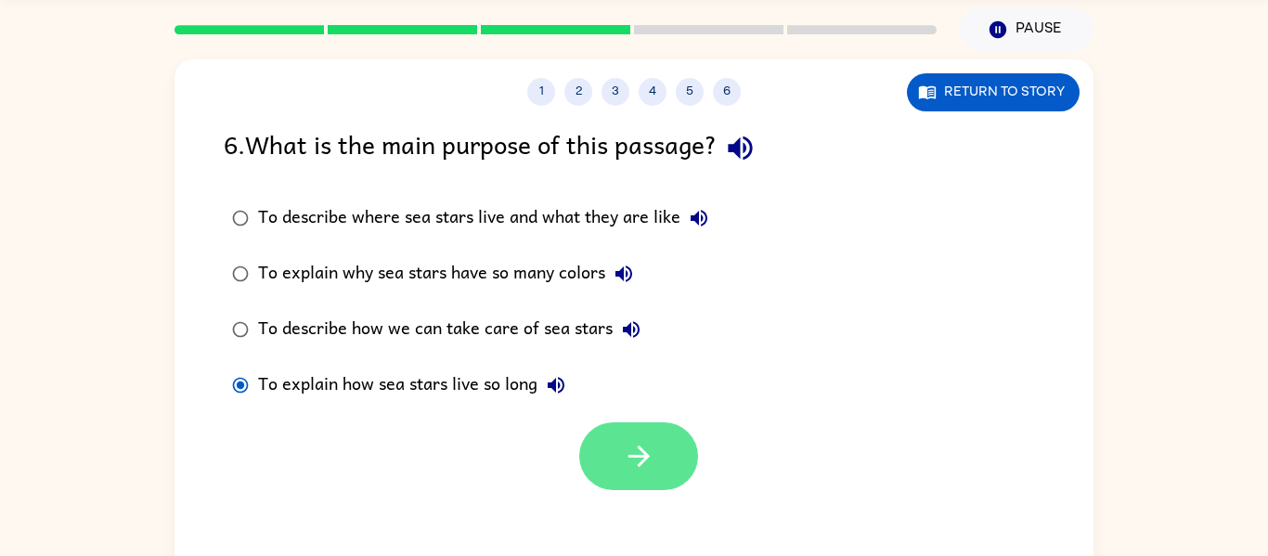
click at [590, 459] on button "button" at bounding box center [638, 456] width 119 height 68
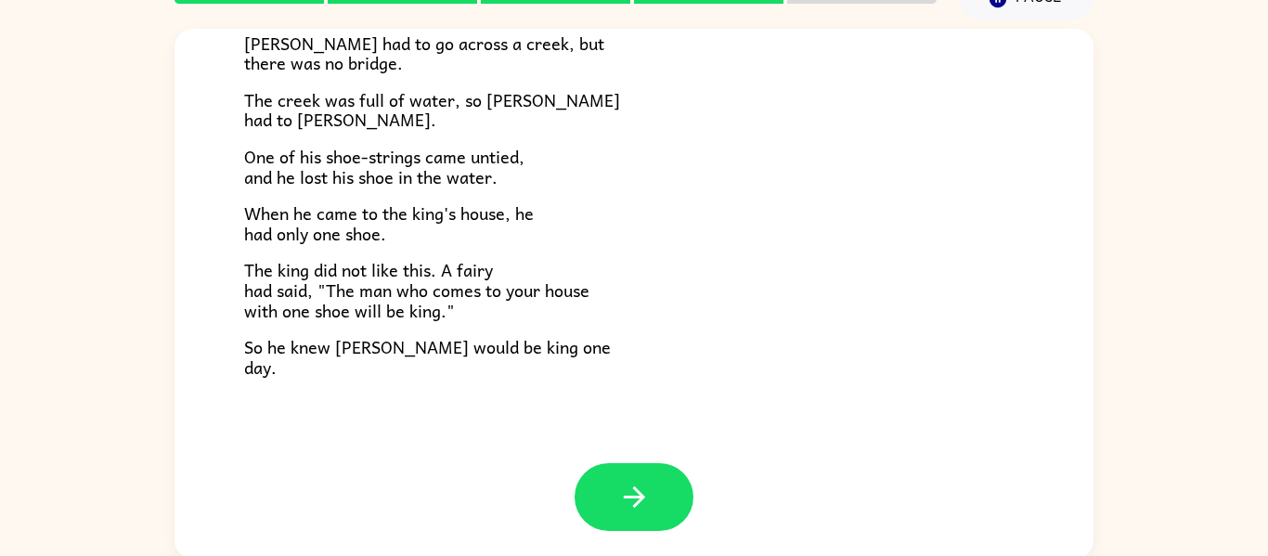
scroll to position [97, 0]
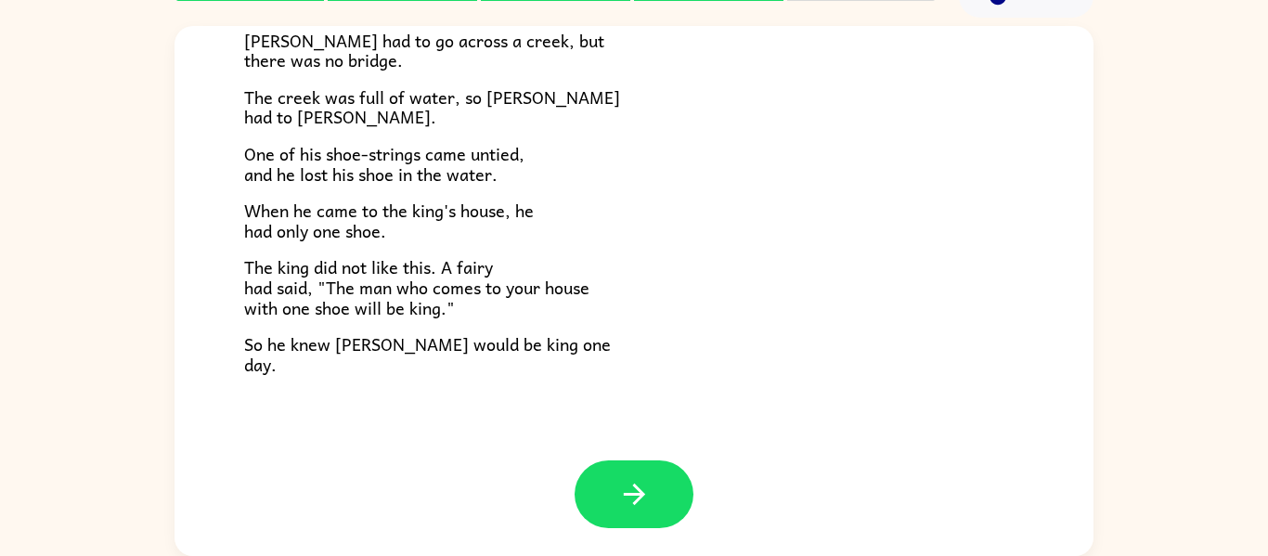
click at [455, 246] on div "[PERSON_NAME] was a brave young man. He lived a little way from the king's city…" at bounding box center [634, 94] width 780 height 559
click at [300, 187] on div "[PERSON_NAME] was a brave young man. He lived a little way from the king's city…" at bounding box center [634, 94] width 780 height 559
click at [284, 367] on p "So he knew [PERSON_NAME] would be king one day." at bounding box center [634, 354] width 780 height 40
click at [627, 476] on button "button" at bounding box center [634, 494] width 119 height 68
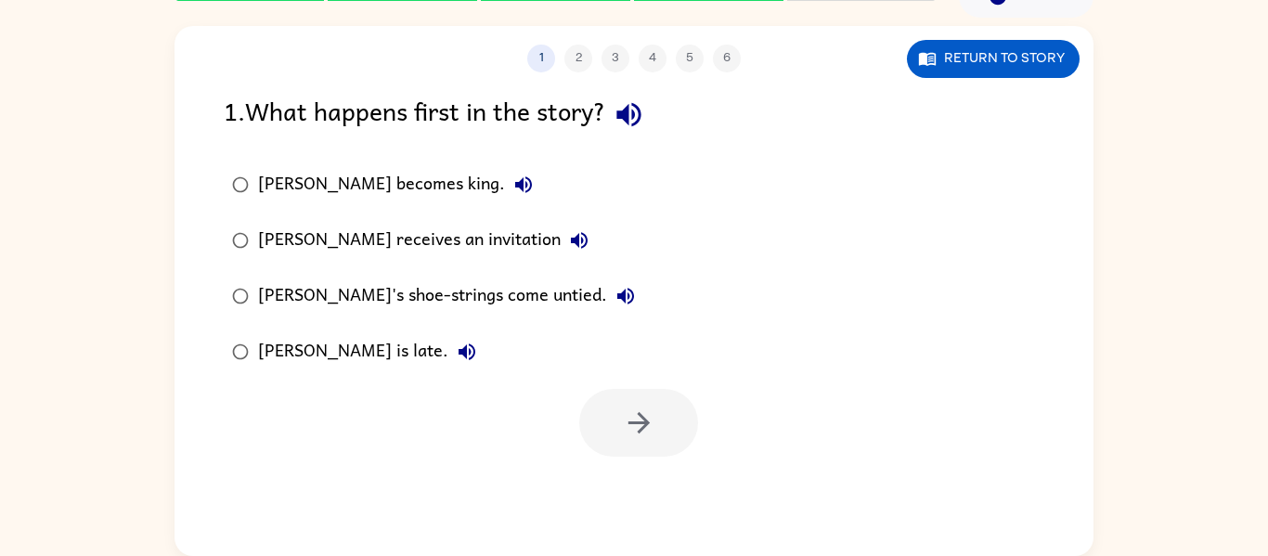
scroll to position [0, 0]
click at [627, 476] on div "1 2 3 4 5 6 Return to story 1 . What happens first in the story? [PERSON_NAME] …" at bounding box center [633, 291] width 919 height 530
click at [632, 123] on icon "button" at bounding box center [629, 114] width 32 height 32
click at [512, 193] on icon "button" at bounding box center [523, 185] width 22 height 22
click at [568, 243] on icon "button" at bounding box center [579, 240] width 22 height 22
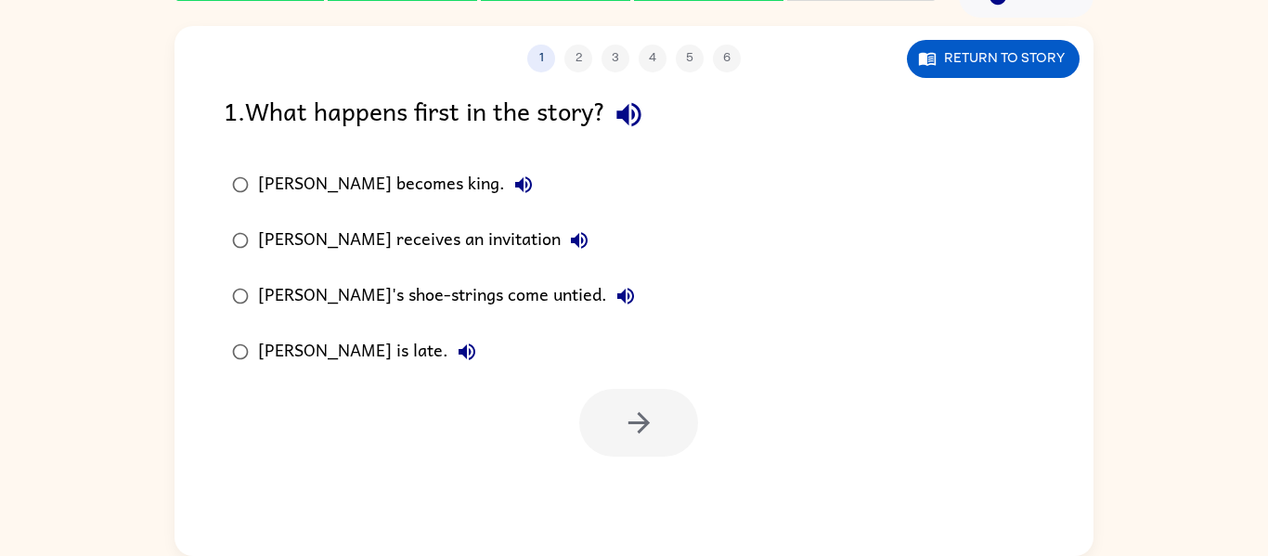
click at [355, 236] on div "[PERSON_NAME] receives an invitation" at bounding box center [428, 240] width 340 height 37
click at [603, 415] on button "button" at bounding box center [638, 423] width 119 height 68
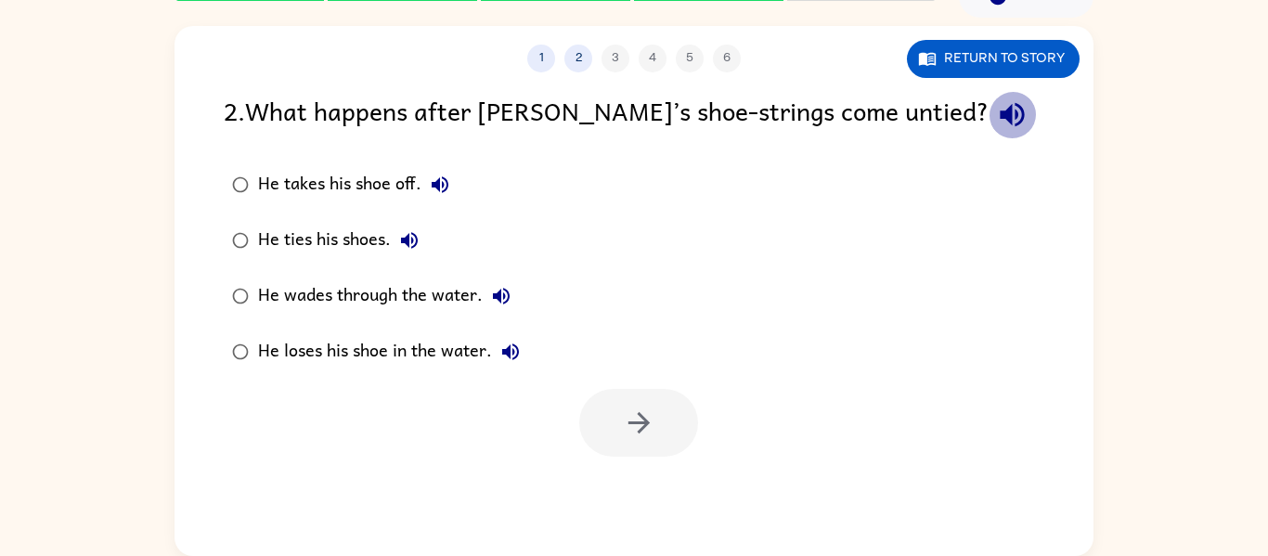
click at [1000, 116] on icon "button" at bounding box center [1012, 115] width 24 height 24
click at [507, 354] on icon "button" at bounding box center [510, 351] width 17 height 17
click at [326, 358] on div "He loses his shoe in the water." at bounding box center [393, 351] width 271 height 37
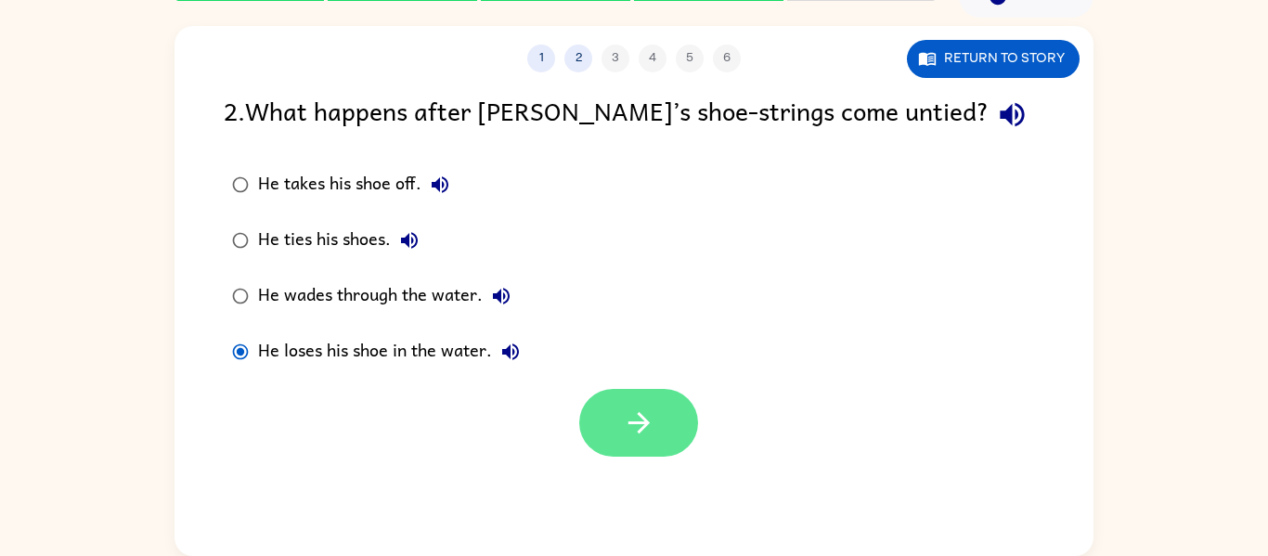
click at [633, 443] on button "button" at bounding box center [638, 423] width 119 height 68
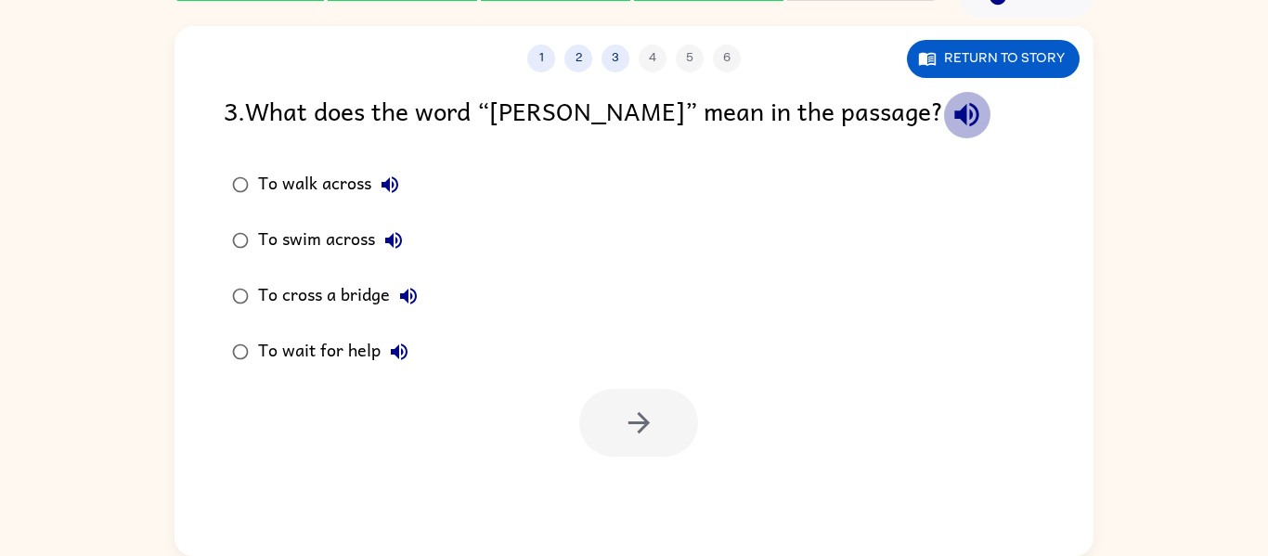
click at [954, 116] on icon "button" at bounding box center [966, 115] width 24 height 24
click at [382, 192] on icon "button" at bounding box center [390, 185] width 22 height 22
click at [392, 249] on icon "button" at bounding box center [393, 240] width 22 height 22
click at [408, 297] on icon "button" at bounding box center [408, 296] width 22 height 22
click at [403, 354] on icon "button" at bounding box center [399, 352] width 22 height 22
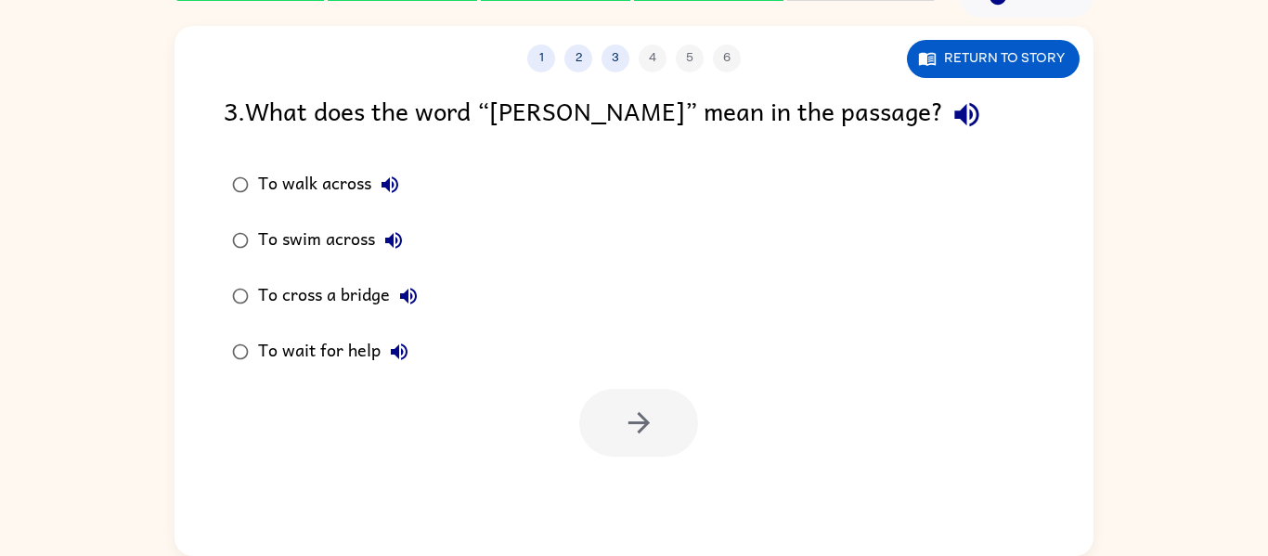
click at [332, 362] on div "To wait for help" at bounding box center [338, 351] width 160 height 37
click at [592, 433] on button "button" at bounding box center [638, 423] width 119 height 68
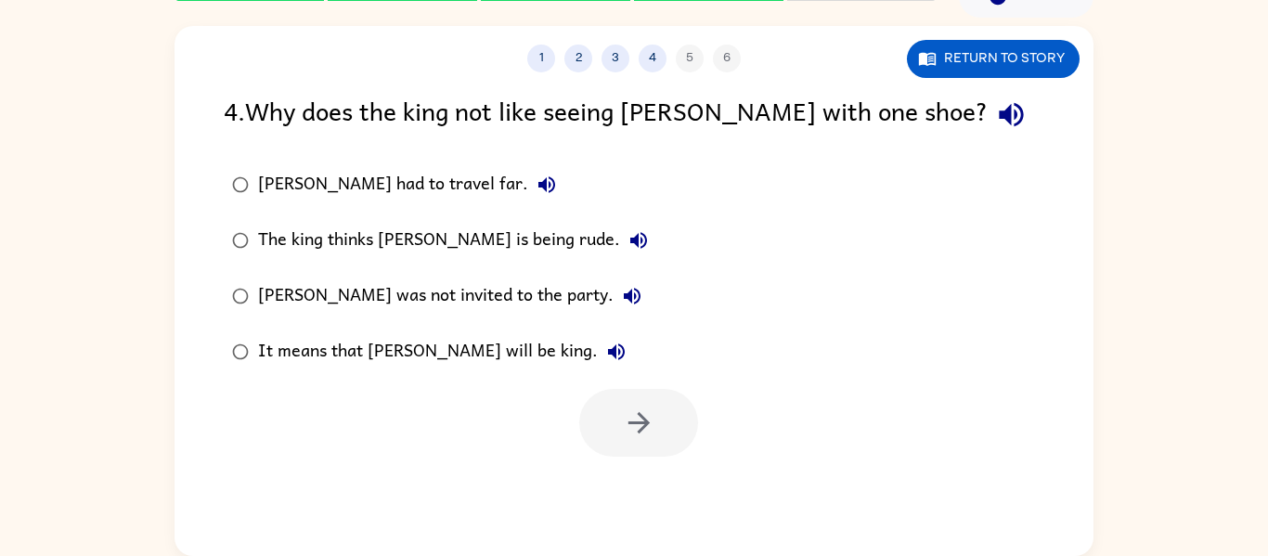
click at [995, 113] on icon "button" at bounding box center [1011, 114] width 32 height 32
click at [538, 186] on icon "button" at bounding box center [546, 184] width 17 height 17
click at [627, 242] on icon "button" at bounding box center [638, 240] width 22 height 22
click at [621, 299] on icon "button" at bounding box center [632, 296] width 22 height 22
click at [598, 364] on button "It means that [PERSON_NAME] will be king." at bounding box center [616, 351] width 37 height 37
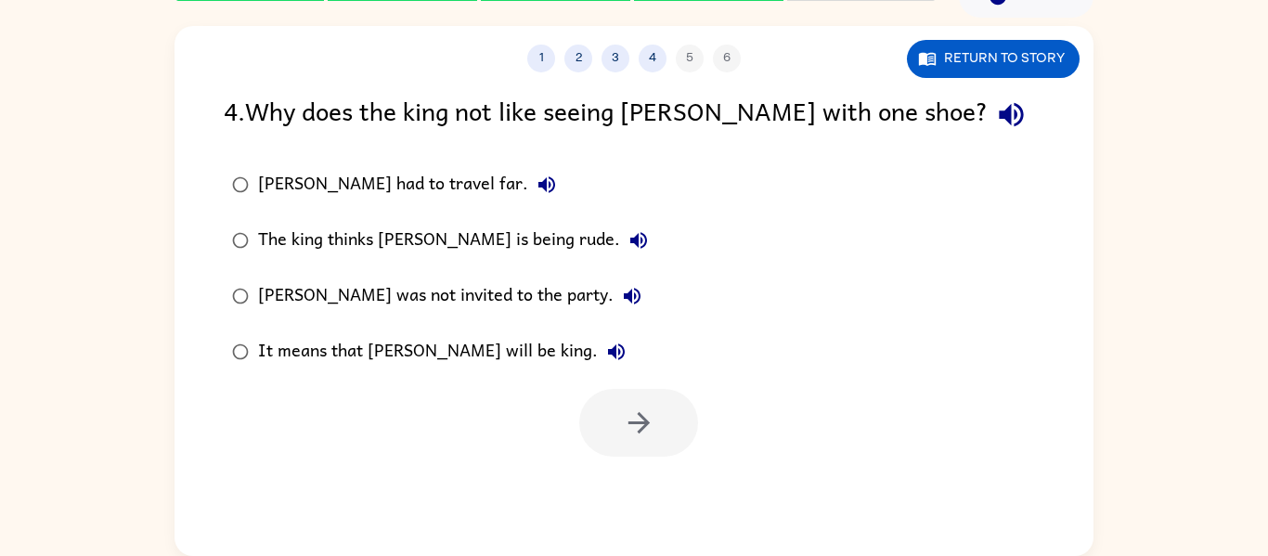
click at [275, 347] on div "It means that [PERSON_NAME] will be king." at bounding box center [446, 351] width 377 height 37
click at [647, 405] on button "button" at bounding box center [638, 423] width 119 height 68
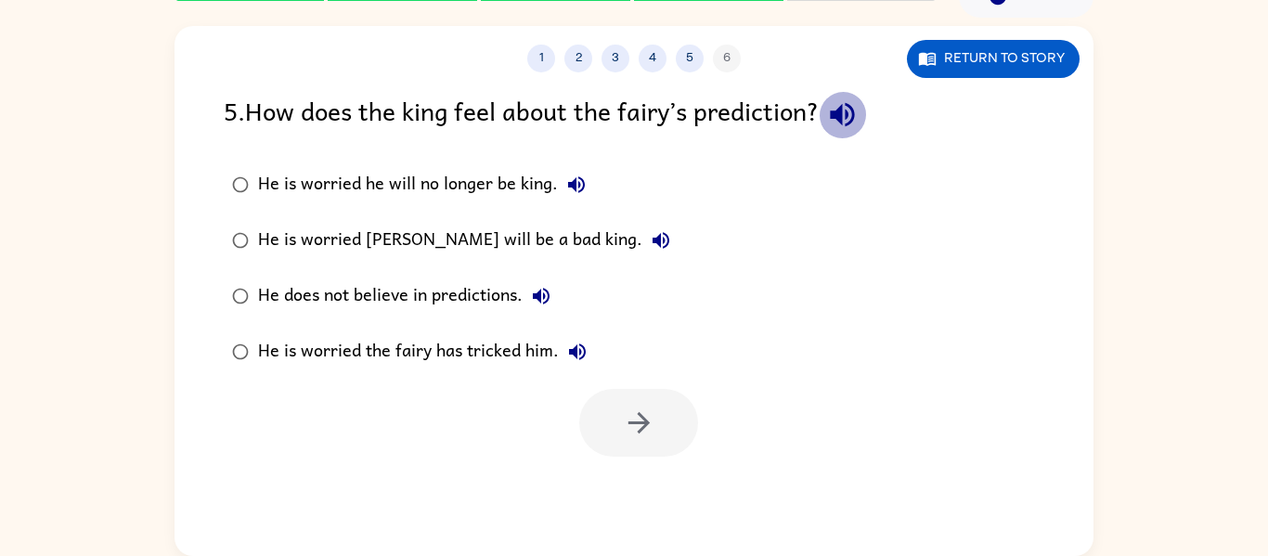
click at [854, 111] on icon "button" at bounding box center [842, 115] width 24 height 24
click at [577, 194] on icon "button" at bounding box center [576, 185] width 22 height 22
click at [652, 240] on icon "button" at bounding box center [660, 240] width 17 height 17
click at [539, 289] on icon "button" at bounding box center [541, 296] width 22 height 22
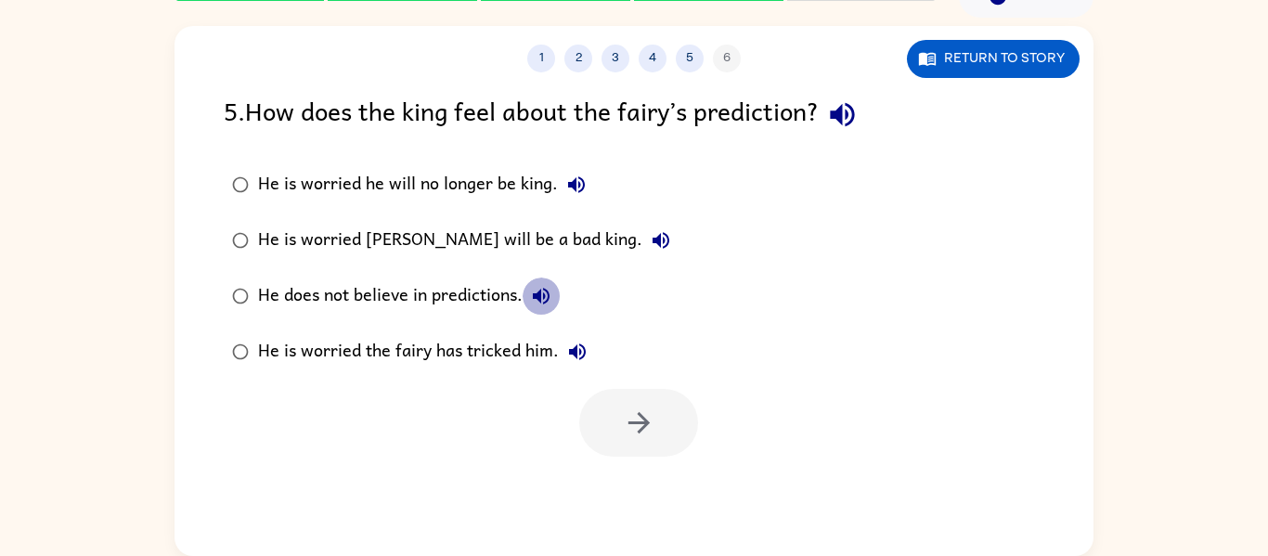
click at [539, 299] on icon "button" at bounding box center [541, 296] width 17 height 17
click at [569, 347] on icon "button" at bounding box center [577, 352] width 22 height 22
click at [509, 192] on div "He is worried he will no longer be king." at bounding box center [426, 184] width 337 height 37
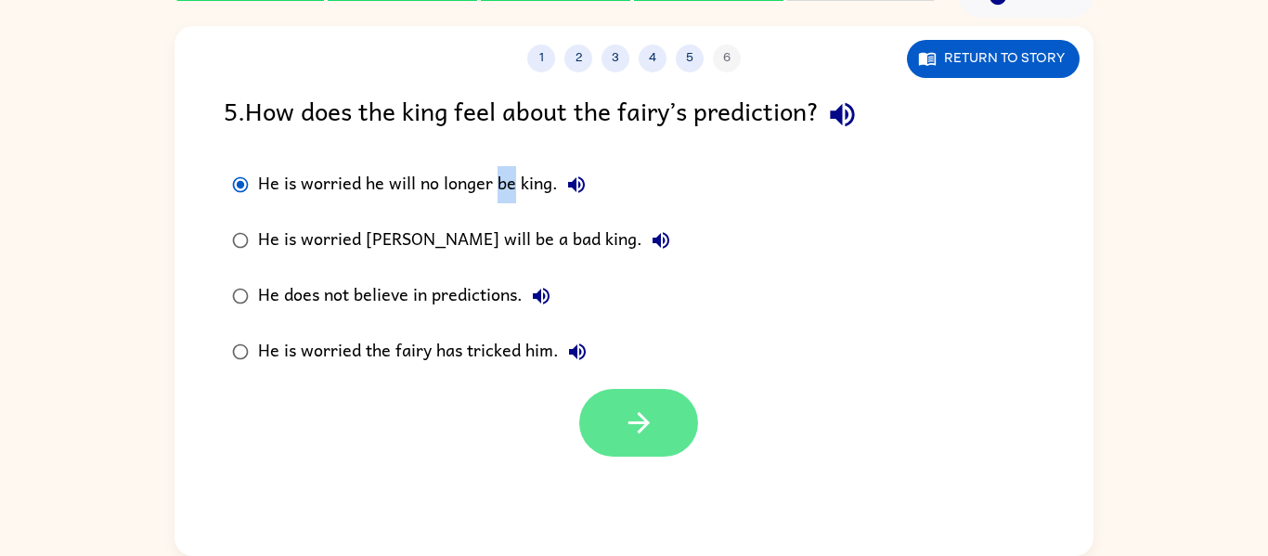
click at [631, 451] on button "button" at bounding box center [638, 423] width 119 height 68
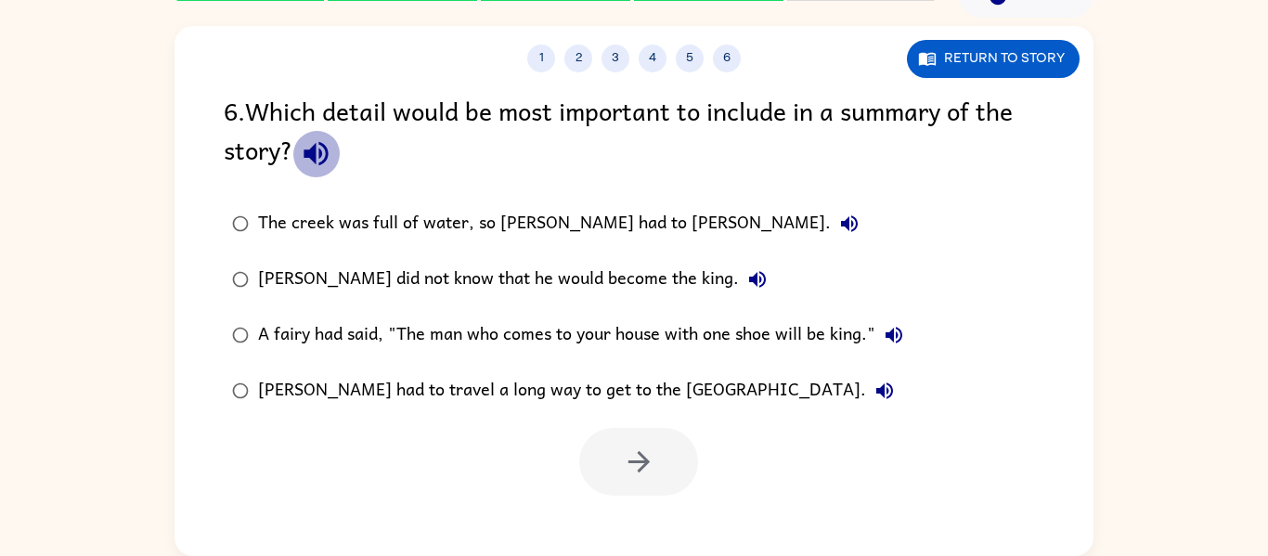
click at [320, 162] on icon "button" at bounding box center [316, 153] width 32 height 32
click at [297, 222] on div "The creek was full of water, so [PERSON_NAME] had to [PERSON_NAME]." at bounding box center [563, 223] width 610 height 37
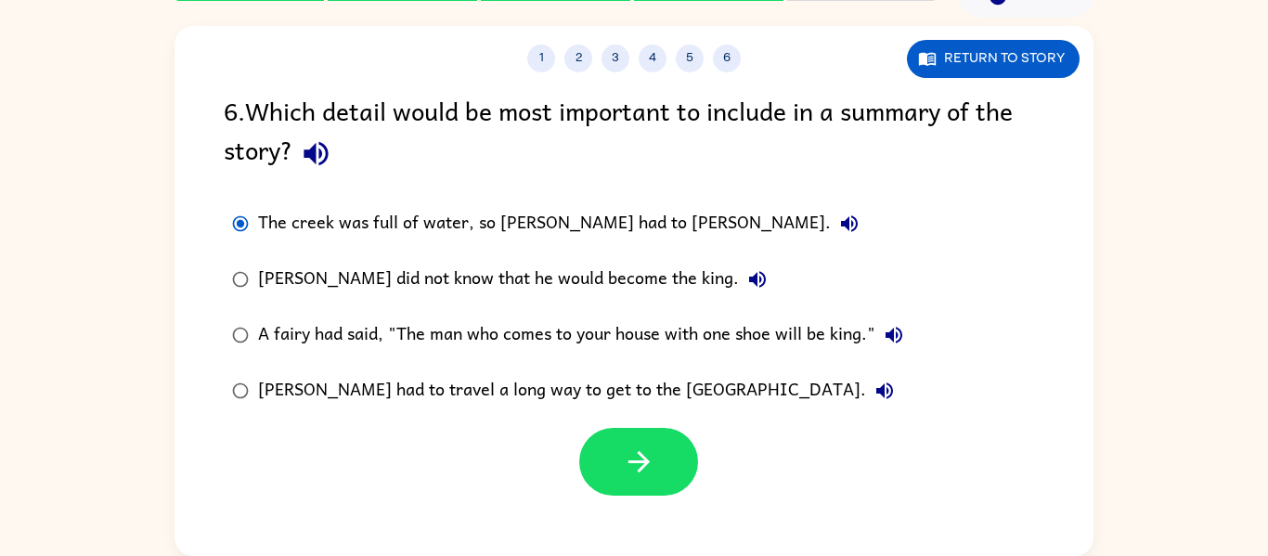
click at [841, 228] on icon "button" at bounding box center [849, 223] width 17 height 17
click at [749, 282] on icon "button" at bounding box center [757, 279] width 17 height 17
click at [604, 458] on button "button" at bounding box center [638, 462] width 119 height 68
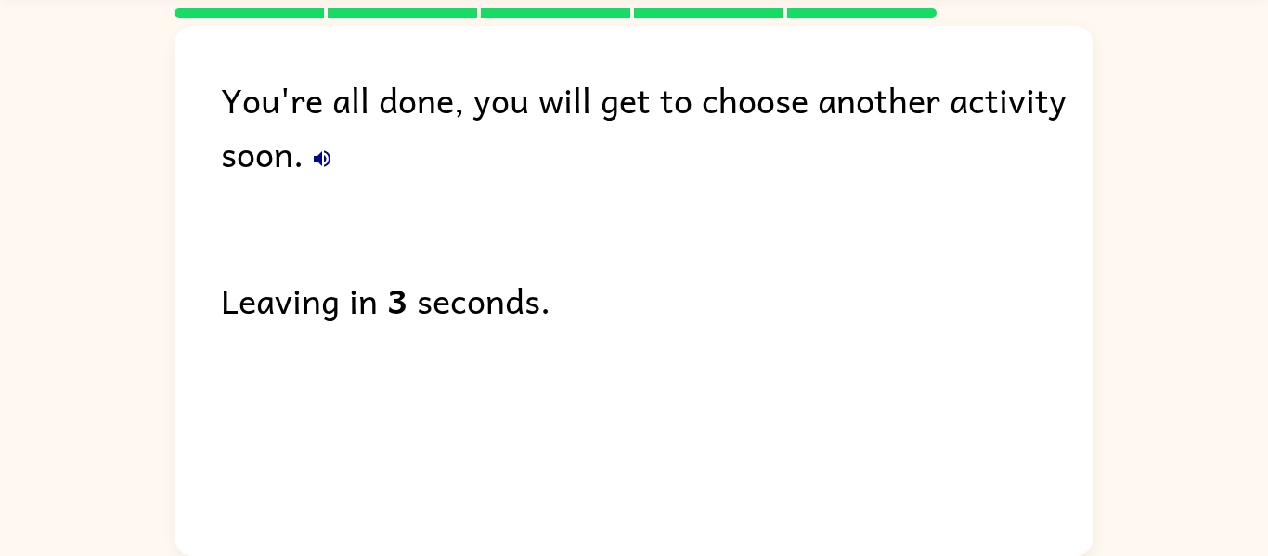
click at [320, 158] on icon "button" at bounding box center [322, 158] width 17 height 17
